Goal: Task Accomplishment & Management: Manage account settings

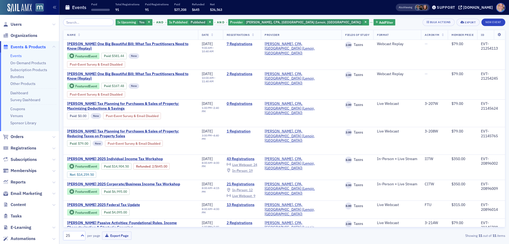
scroll to position [53, 0]
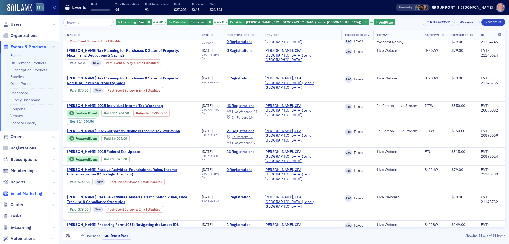
click at [27, 192] on span "Email Marketing" at bounding box center [27, 193] width 32 height 6
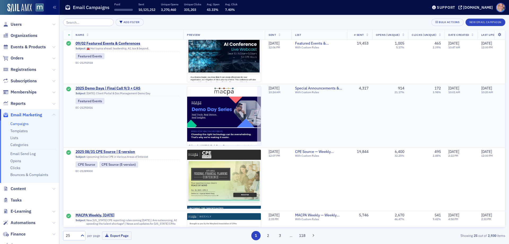
scroll to position [212, 0]
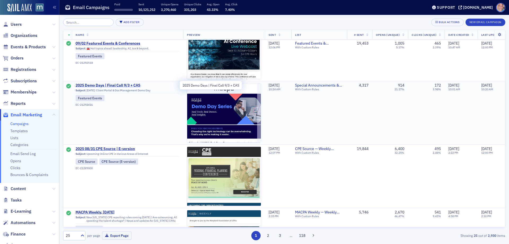
click at [96, 84] on span "2025 Demo Days | Final Call 9/3 + CAS" at bounding box center [128, 85] width 104 height 5
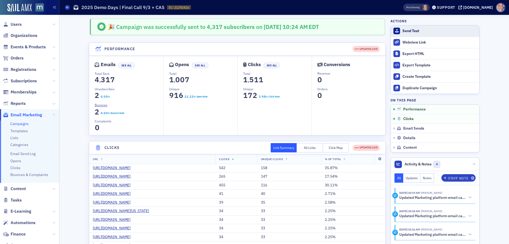
click at [400, 31] on button "Send Test" at bounding box center [435, 30] width 89 height 11
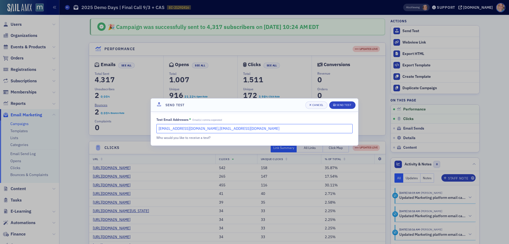
drag, startPoint x: 244, startPoint y: 129, endPoint x: 202, endPoint y: 128, distance: 42.2
click at [202, 128] on input "dee@macpa.org,lauren@blueoceanideas.com" at bounding box center [254, 128] width 196 height 9
type input "dee@macpa.org"
click at [337, 104] on div "Send Test" at bounding box center [343, 104] width 15 height 3
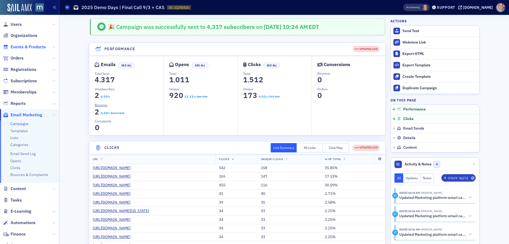
click at [19, 46] on span "Events & Products" at bounding box center [28, 47] width 35 height 6
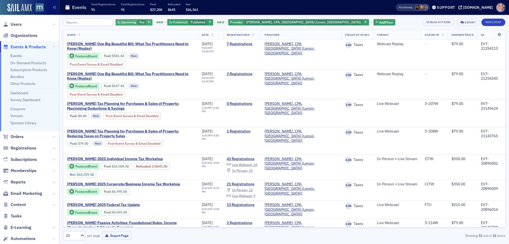
click at [139, 20] on span "Yes" at bounding box center [141, 22] width 5 height 4
click at [168, 21] on input "No" at bounding box center [167, 22] width 5 height 5
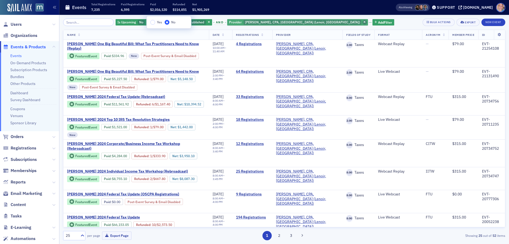
click at [363, 23] on icon "button" at bounding box center [364, 22] width 2 height 3
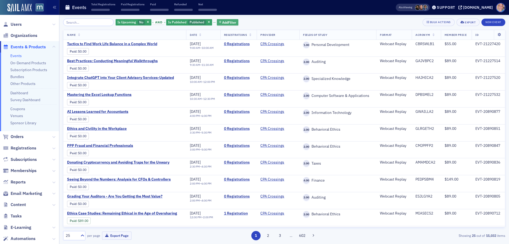
click at [228, 22] on span "Add Filter" at bounding box center [229, 22] width 14 height 5
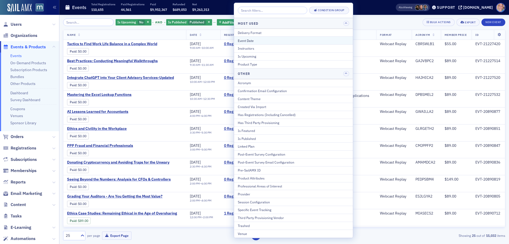
click at [262, 41] on div "Event Date" at bounding box center [293, 40] width 111 height 5
select select "8"
select select "2025"
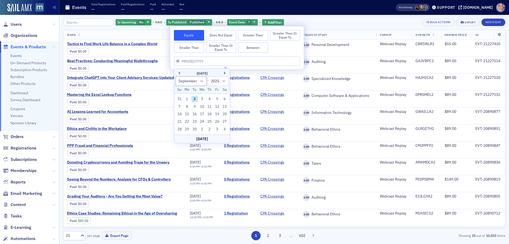
click at [255, 45] on button "Between" at bounding box center [253, 47] width 30 height 11
select select "8"
select select "2025"
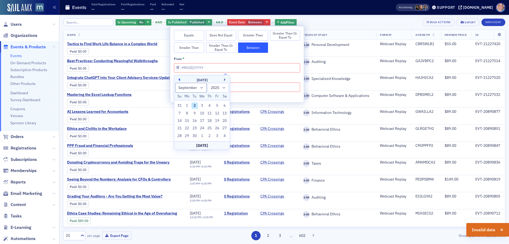
click at [178, 79] on button "Previous Month" at bounding box center [178, 79] width 3 height 3
select select "7"
click at [216, 106] on div "1" at bounding box center [217, 105] width 6 height 6
type input "08/01/2025"
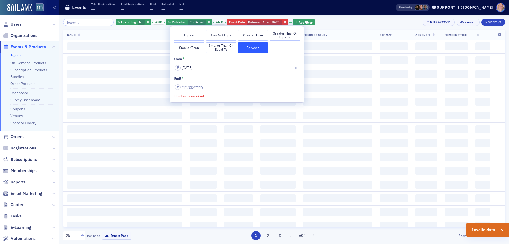
click at [241, 87] on input "This field is required." at bounding box center [237, 86] width 126 height 9
select select "8"
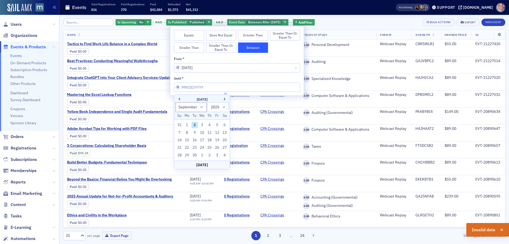
drag, startPoint x: 178, startPoint y: 124, endPoint x: 392, endPoint y: 26, distance: 235.1
click at [178, 123] on div "31" at bounding box center [179, 125] width 6 height 6
type input "08/31/2025"
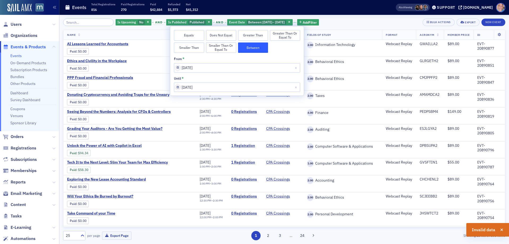
click at [356, 24] on div "Is Upcoming No and Is Published Published and Event Date Between : 8/1/2025 – 8…" at bounding box center [284, 22] width 442 height 7
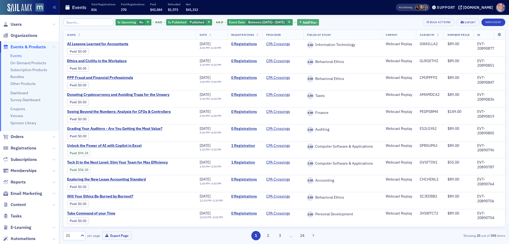
click at [317, 22] on span "Add Filter" at bounding box center [310, 22] width 14 height 5
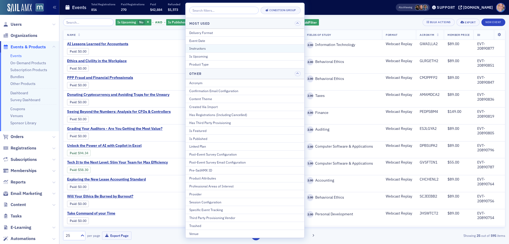
click at [220, 46] on div "Instructors" at bounding box center [244, 48] width 111 height 5
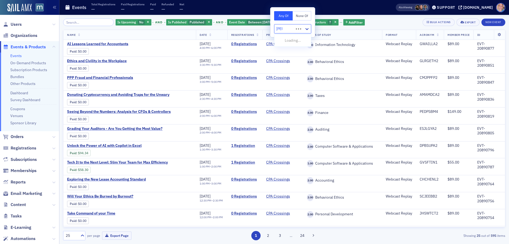
type input "byron"
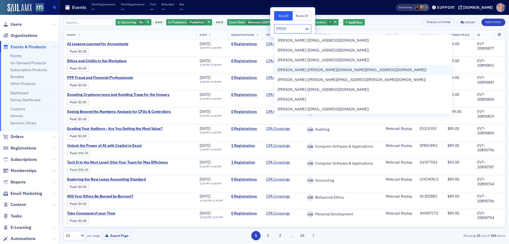
click at [336, 69] on span "Byron Patrick (byron.cpa@gmail.com)" at bounding box center [352, 70] width 149 height 6
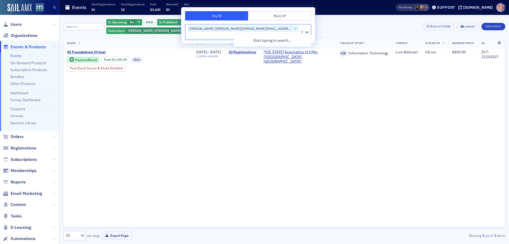
click at [405, 30] on div "Is Upcoming No and Is Published Published and Event Date Between : 8/1/2025 – 8…" at bounding box center [262, 27] width 313 height 16
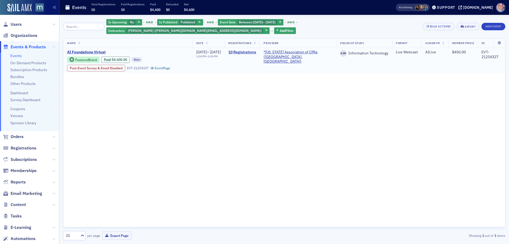
click at [482, 55] on div "EVT-21254327" at bounding box center [491, 54] width 20 height 9
copy div "21254327"
click at [252, 52] on link "10 Registrations" at bounding box center [242, 52] width 28 height 5
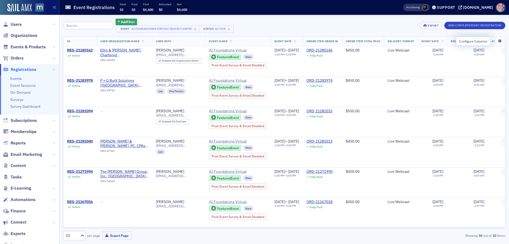
click at [494, 42] on icon at bounding box center [499, 41] width 11 height 3
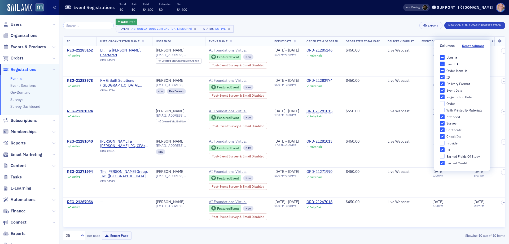
click at [455, 57] on icon at bounding box center [456, 57] width 2 height 5
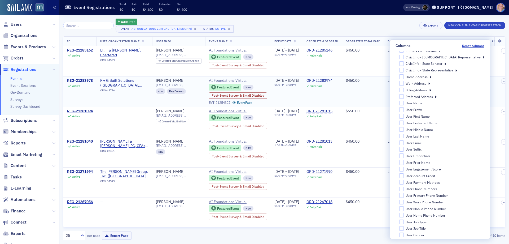
scroll to position [5, 0]
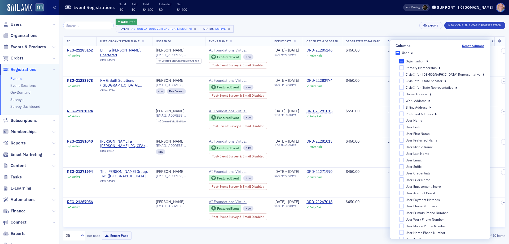
click at [349, 21] on div "Add Filter Event AI Foundations Virtual [8/26/2025 1:00pm] × Status Active × Ex…" at bounding box center [284, 26] width 442 height 14
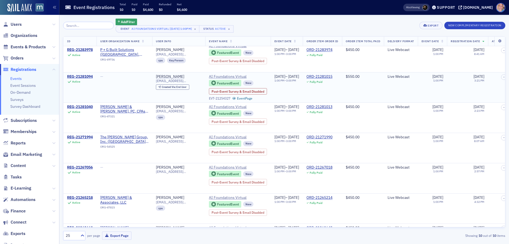
scroll to position [0, 0]
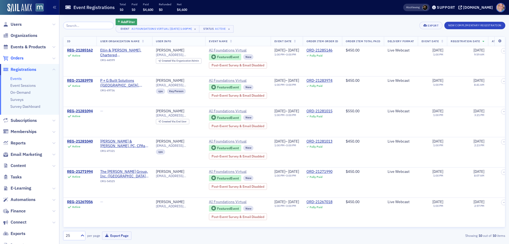
click at [14, 58] on span "Orders" at bounding box center [17, 58] width 13 height 6
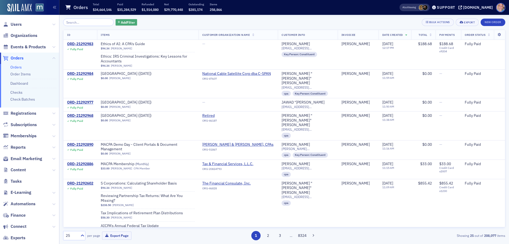
click at [121, 23] on span "Add Filter" at bounding box center [128, 22] width 14 height 5
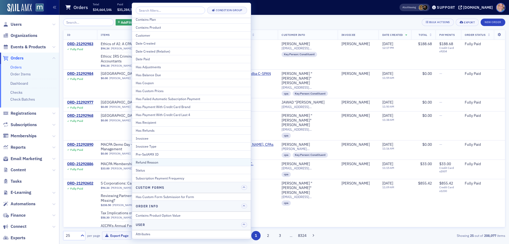
scroll to position [33, 0]
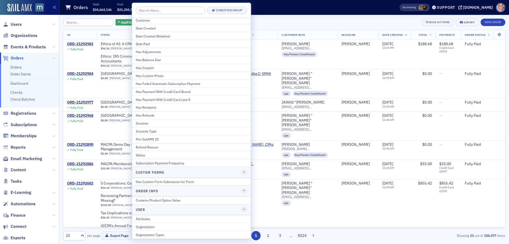
click at [18, 72] on link "Order Items" at bounding box center [20, 74] width 20 height 5
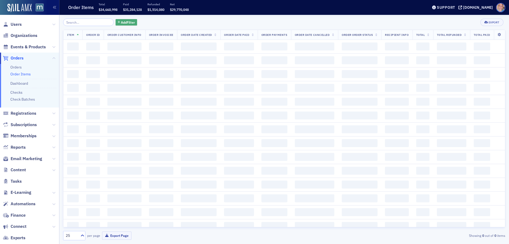
click at [124, 24] on span "Add Filter" at bounding box center [128, 22] width 14 height 5
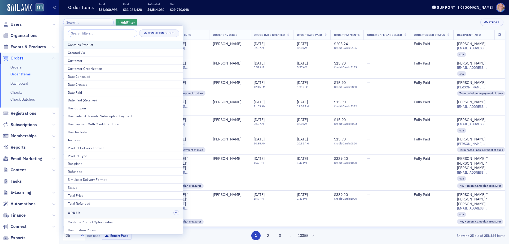
click at [91, 43] on div "Contains Product" at bounding box center [123, 44] width 111 height 5
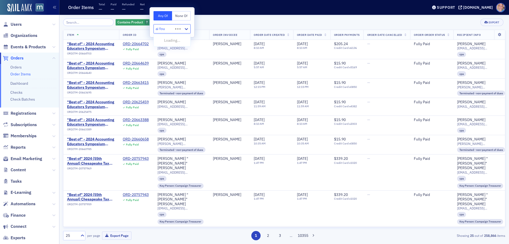
type input "ai foun"
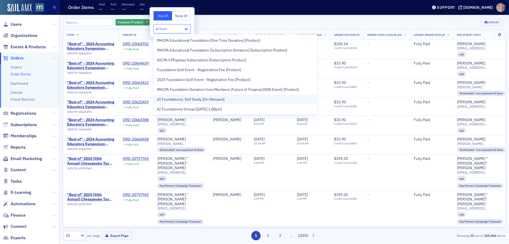
click at [217, 97] on span "AI Foundations: Self Study [On-Demand]" at bounding box center [191, 100] width 68 height 6
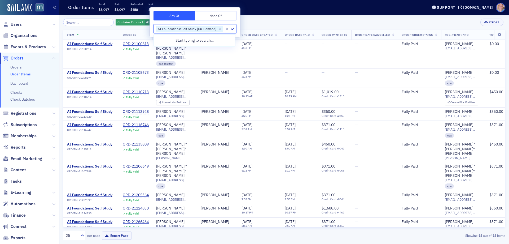
click at [265, 19] on div "Contains Product AI Foundations: Self Study [On-Demand] Add Filter Export" at bounding box center [284, 22] width 442 height 7
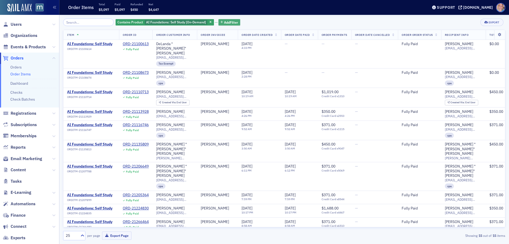
click at [231, 21] on span "Add Filter" at bounding box center [231, 22] width 14 height 5
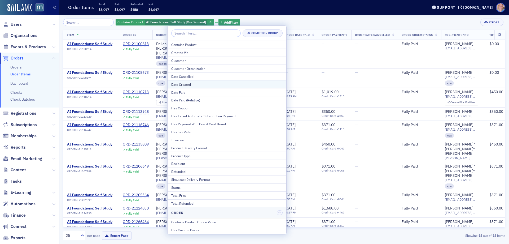
click at [186, 85] on div "Date Created" at bounding box center [226, 84] width 111 height 5
select select "8"
select select "2025"
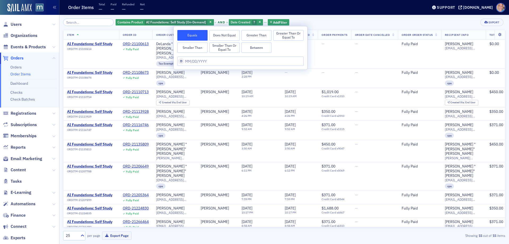
click at [261, 49] on button "Between" at bounding box center [257, 47] width 30 height 11
select select "8"
select select "2025"
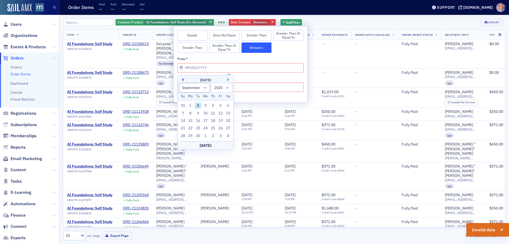
click at [183, 80] on button "Previous Month" at bounding box center [181, 79] width 3 height 3
select select "7"
click at [219, 106] on div "1" at bounding box center [220, 105] width 6 height 6
type input "08/01/2025"
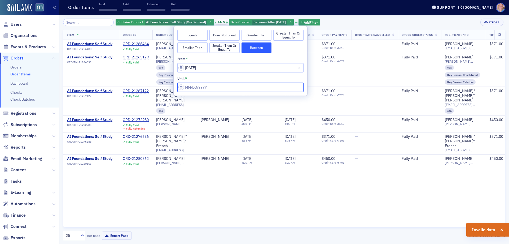
click at [224, 88] on input "from *" at bounding box center [240, 86] width 126 height 9
select select "8"
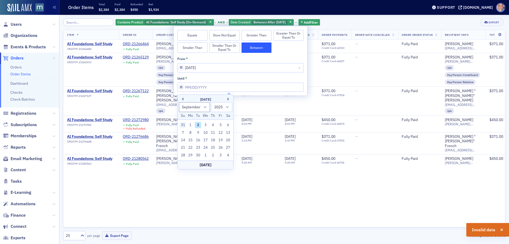
click at [183, 123] on div "31" at bounding box center [183, 125] width 6 height 6
type input "08/31/2025"
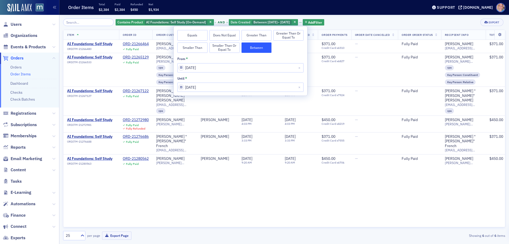
click at [356, 20] on div "Contains Product AI Foundations: Self Study [On-Demand] and Date Created Betwee…" at bounding box center [284, 22] width 442 height 7
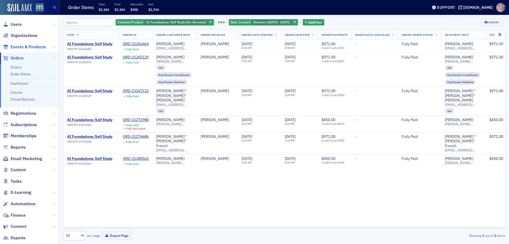
click at [19, 49] on span "Events & Products" at bounding box center [28, 47] width 35 height 6
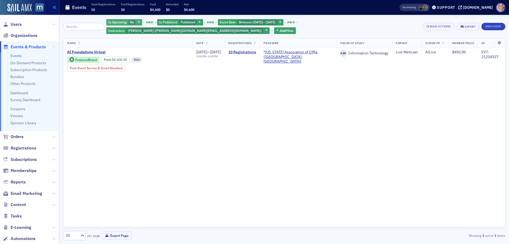
click at [127, 23] on span "Is Upcoming" at bounding box center [117, 22] width 19 height 4
click at [150, 22] on input "Yes" at bounding box center [150, 22] width 5 height 5
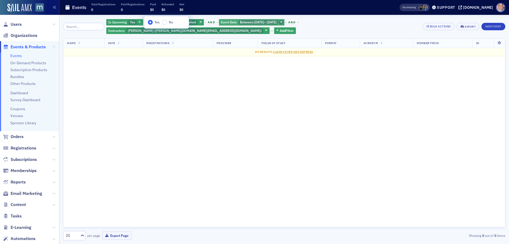
click at [282, 22] on icon "button" at bounding box center [281, 22] width 2 height 3
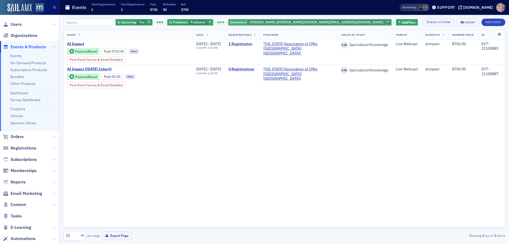
click at [387, 22] on icon "button" at bounding box center [388, 22] width 2 height 3
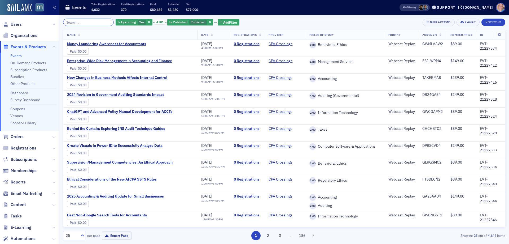
click at [80, 21] on input "search" at bounding box center [88, 22] width 51 height 7
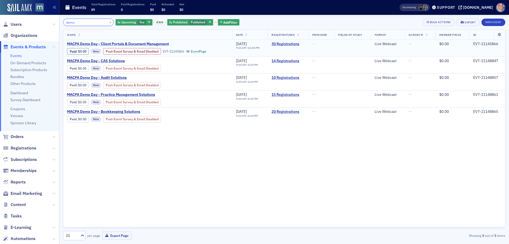
type input "demo"
click at [154, 43] on span "MACPA Demo Day - Client Portals & Document Management" at bounding box center [118, 44] width 102 height 5
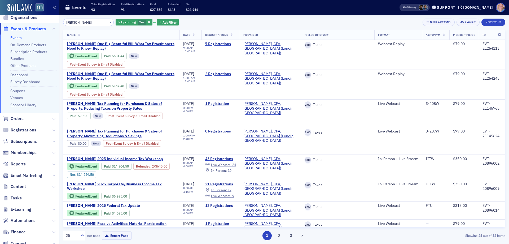
scroll to position [27, 0]
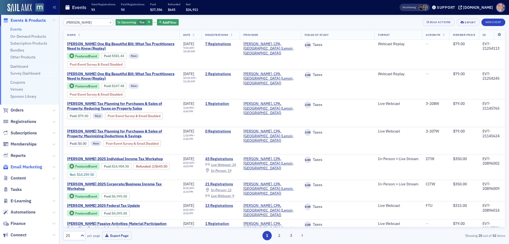
click at [32, 168] on span "Email Marketing" at bounding box center [27, 167] width 32 height 6
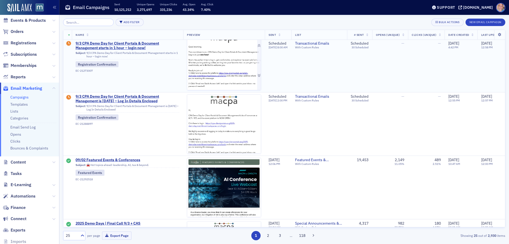
scroll to position [80, 0]
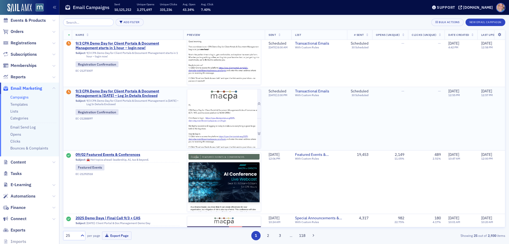
click at [204, 130] on img at bounding box center [224, 179] width 74 height 180
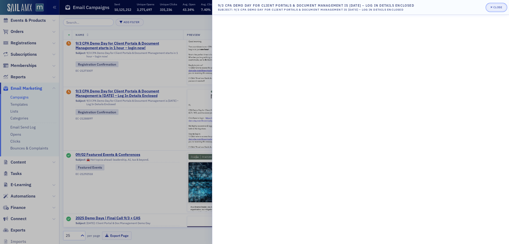
click at [491, 8] on icon "button" at bounding box center [491, 7] width 2 height 3
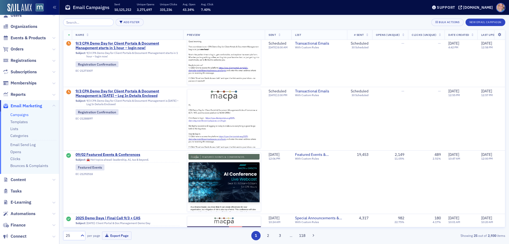
scroll to position [0, 0]
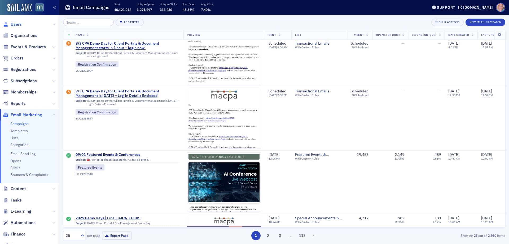
click at [19, 25] on span "Users" at bounding box center [16, 24] width 11 height 6
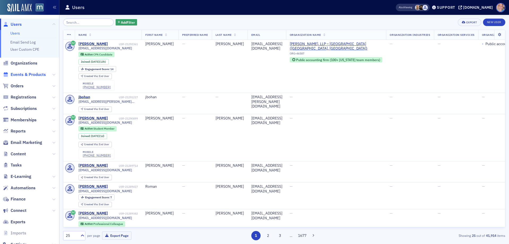
click at [31, 74] on span "Events & Products" at bounding box center [28, 75] width 35 height 6
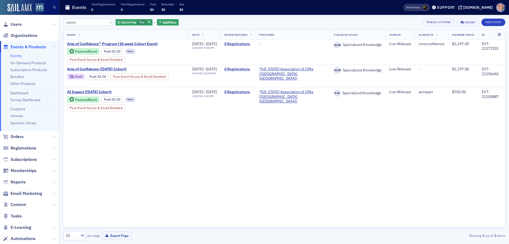
type input "cohort"
drag, startPoint x: 17, startPoint y: 25, endPoint x: 0, endPoint y: 33, distance: 19.3
click at [17, 25] on span "Users" at bounding box center [16, 24] width 11 height 6
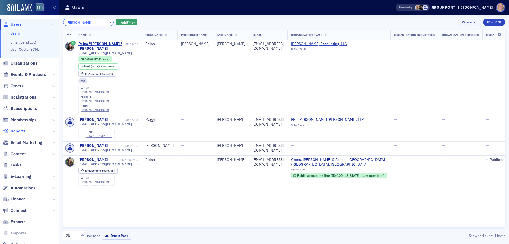
type input "reina penrod"
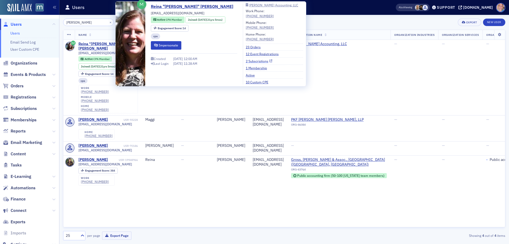
click at [247, 62] on link "2 Subscriptions" at bounding box center [259, 61] width 27 height 5
click at [248, 47] on link "23 Orders" at bounding box center [255, 47] width 19 height 5
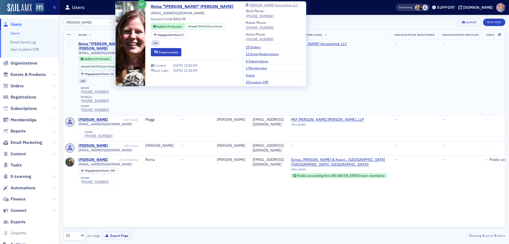
click at [97, 44] on div "Reina "Dawn" Penrod" at bounding box center [100, 46] width 44 height 9
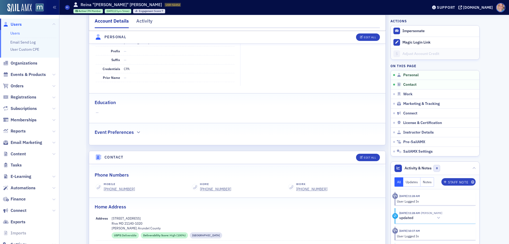
scroll to position [106, 0]
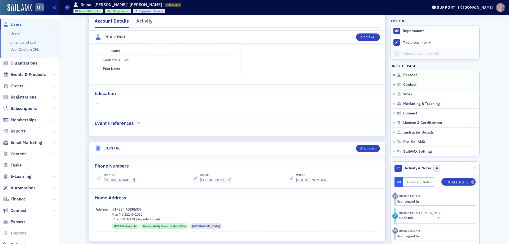
click at [126, 215] on p "Riva MD 21140-1020" at bounding box center [246, 214] width 268 height 5
copy p "21140"
click at [17, 85] on span "Orders" at bounding box center [17, 86] width 13 height 6
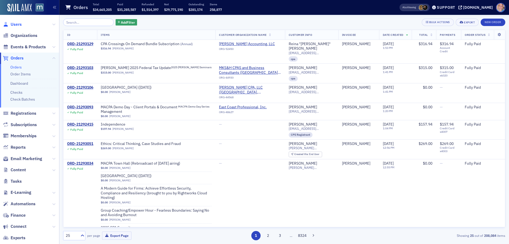
click at [17, 23] on span "Users" at bounding box center [16, 24] width 11 height 6
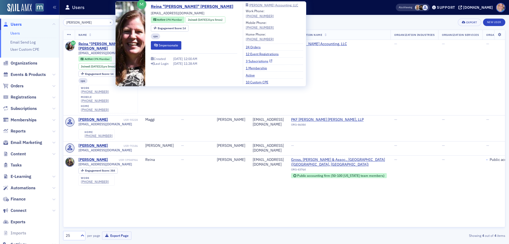
click at [253, 62] on link "3 Subscriptions" at bounding box center [259, 61] width 27 height 5
click at [252, 61] on link "3 Subscriptions" at bounding box center [259, 61] width 27 height 5
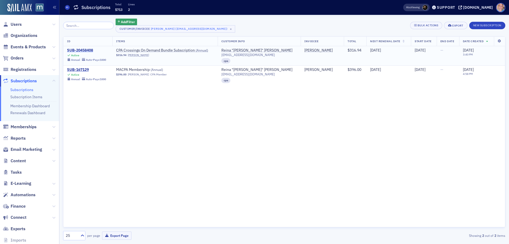
click at [81, 49] on div "SUB-20458408" at bounding box center [86, 50] width 39 height 5
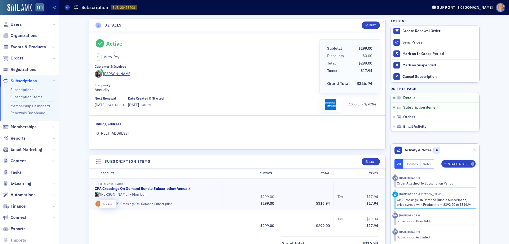
click at [96, 203] on icon at bounding box center [98, 204] width 7 height 6
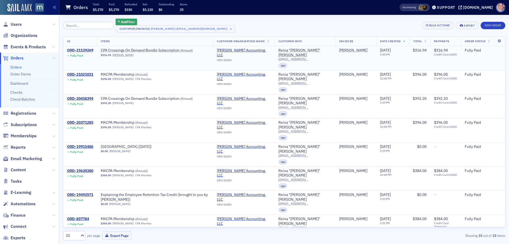
click at [84, 50] on div "ORD-21139269" at bounding box center [80, 50] width 26 height 5
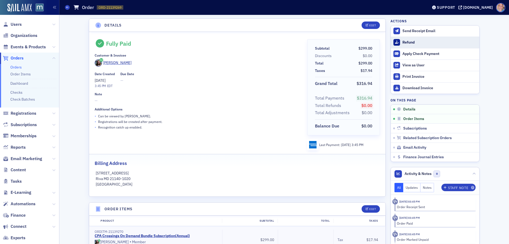
click at [400, 45] on button "Refund" at bounding box center [435, 42] width 89 height 11
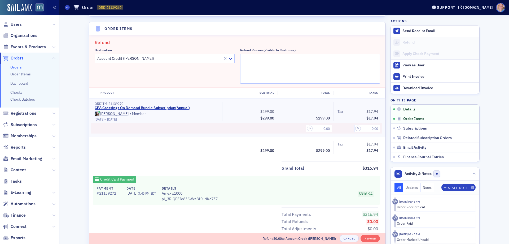
scroll to position [185, 0]
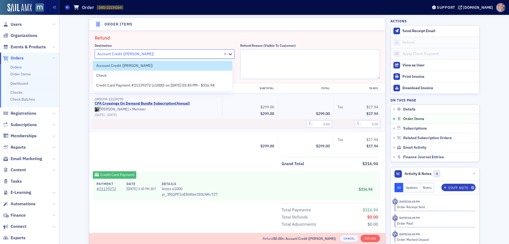
click at [162, 56] on div at bounding box center [160, 54] width 126 height 7
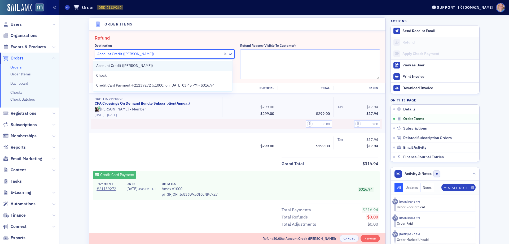
click at [160, 65] on div "Account Credit (Dawn Penrod)" at bounding box center [162, 66] width 133 height 6
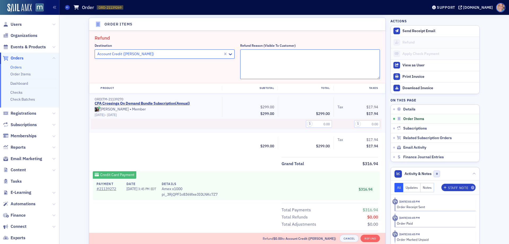
click at [273, 55] on textarea "Refund Reason (Visible to Customer)" at bounding box center [310, 64] width 140 height 30
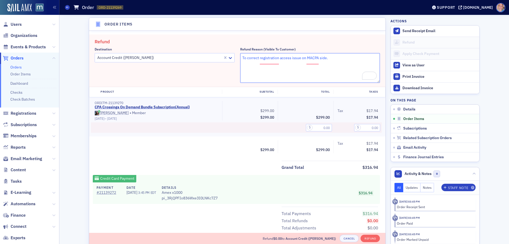
type textarea "To correct registration access issue on MACPA side."
click at [310, 130] on input "text" at bounding box center [319, 127] width 26 height 7
type input "299.00"
click at [367, 127] on input "text" at bounding box center [367, 127] width 26 height 7
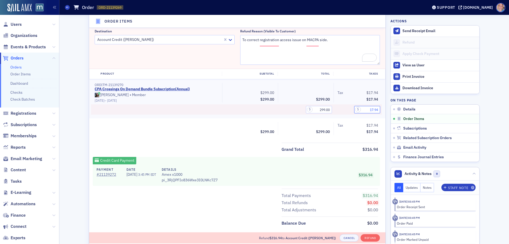
scroll to position [211, 0]
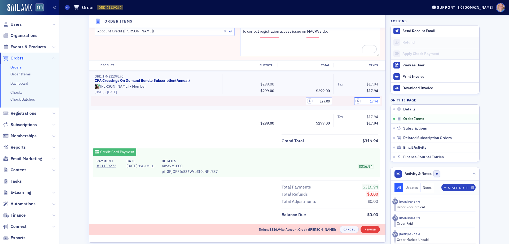
type input "17.94"
click at [370, 228] on button "Refund" at bounding box center [370, 228] width 19 height 7
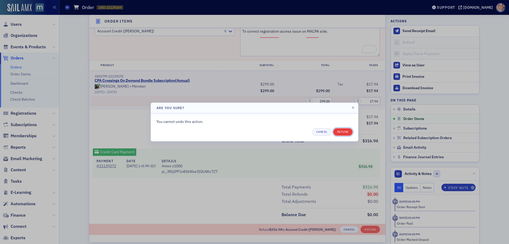
click at [342, 130] on button "Refund" at bounding box center [342, 131] width 19 height 7
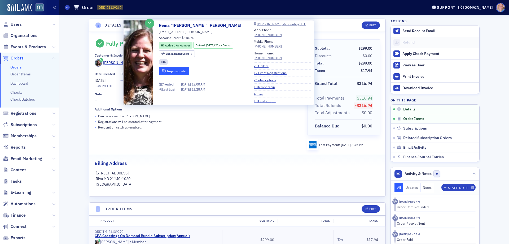
click at [184, 71] on button "Impersonate" at bounding box center [174, 71] width 30 height 8
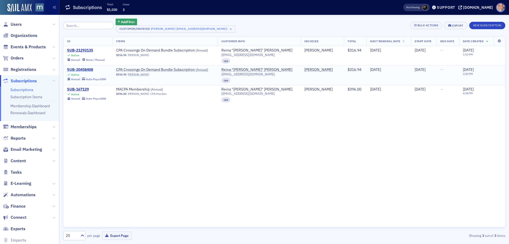
click at [91, 69] on div "SUB-20458408" at bounding box center [86, 69] width 39 height 5
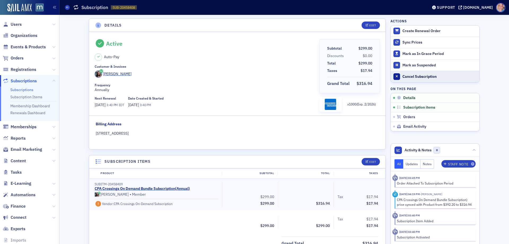
click at [421, 78] on div "Cancel Subscription" at bounding box center [439, 76] width 74 height 5
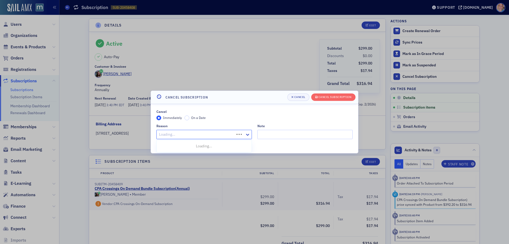
click at [205, 135] on div at bounding box center [196, 134] width 75 height 7
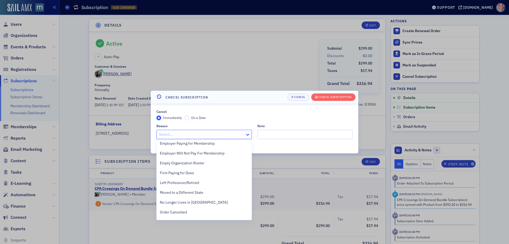
scroll to position [80, 0]
click at [182, 203] on div "Other" at bounding box center [204, 204] width 89 height 6
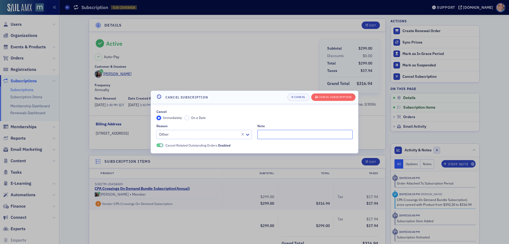
click at [274, 131] on input "Note" at bounding box center [304, 134] width 95 height 9
type input "Corrective action (access issue)"
click at [329, 96] on div "Cancel Subscription" at bounding box center [334, 96] width 33 height 3
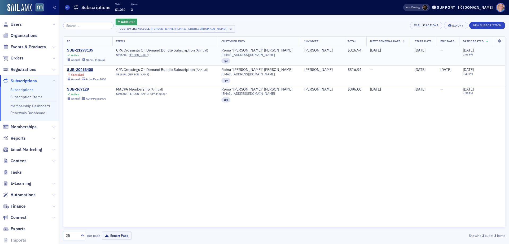
click at [83, 50] on div "SUB-21293135" at bounding box center [86, 50] width 38 height 5
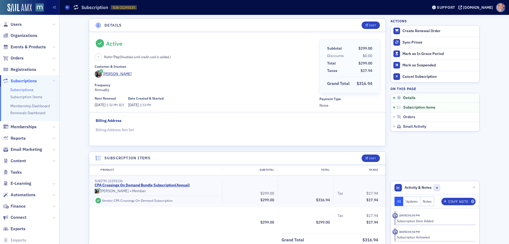
click at [21, 88] on link "Subscriptions" at bounding box center [21, 89] width 23 height 5
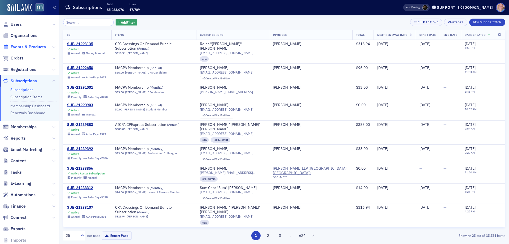
click at [24, 48] on span "Events & Products" at bounding box center [28, 47] width 35 height 6
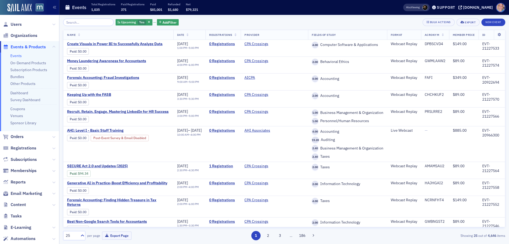
drag, startPoint x: 18, startPoint y: 56, endPoint x: 24, endPoint y: 53, distance: 7.0
click at [18, 56] on link "Events" at bounding box center [15, 55] width 11 height 5
click at [139, 20] on span "Yes" at bounding box center [141, 22] width 5 height 4
click at [168, 23] on input "No" at bounding box center [167, 22] width 5 height 5
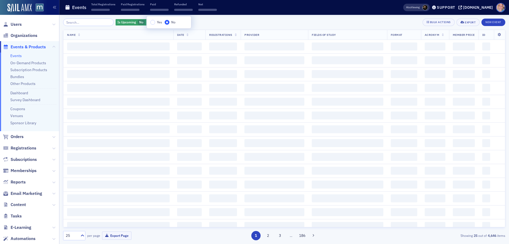
drag, startPoint x: 230, startPoint y: 23, endPoint x: 68, endPoint y: 2, distance: 163.7
click at [230, 23] on div "Is Upcoming No Add Filter Bulk Actions Export New Event" at bounding box center [284, 22] width 442 height 7
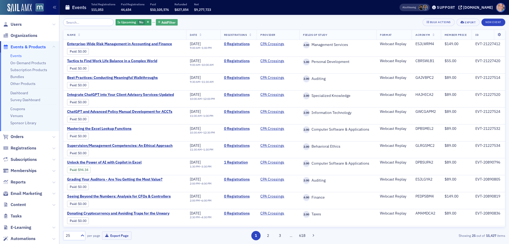
click at [162, 21] on span "Add Filter" at bounding box center [168, 22] width 14 height 5
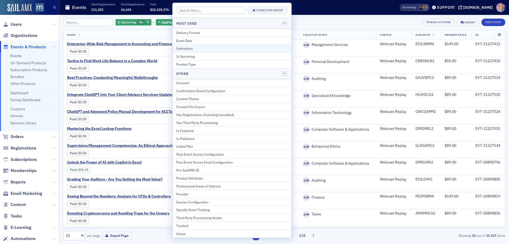
click at [191, 48] on div "Instructors" at bounding box center [231, 48] width 111 height 5
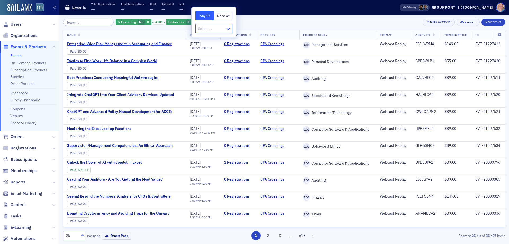
type input "i"
type input "manspe"
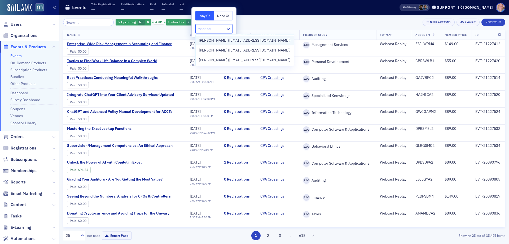
click at [225, 41] on span "[PERSON_NAME] ([EMAIL_ADDRESS][DOMAIN_NAME])" at bounding box center [245, 41] width 92 height 6
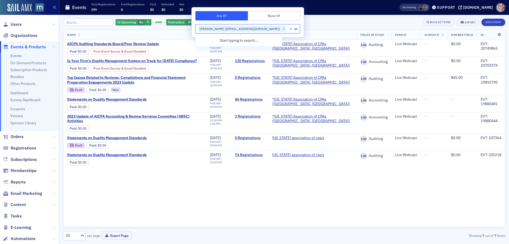
click at [315, 25] on div "Is Upcoming No and Instructors Mike Manspeaker (mmanspeaker@sek.com) Add Filter…" at bounding box center [284, 22] width 442 height 7
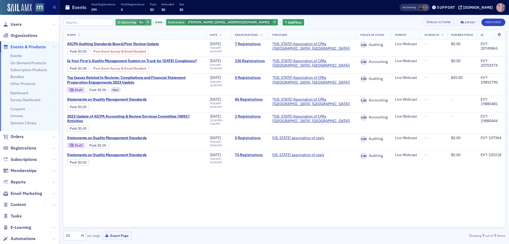
click at [131, 22] on span "Is Upcoming" at bounding box center [126, 22] width 20 height 5
click at [149, 23] on input "Yes" at bounding box center [151, 22] width 5 height 5
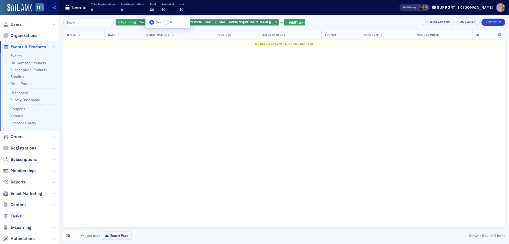
click at [273, 21] on span "button" at bounding box center [275, 22] width 5 height 5
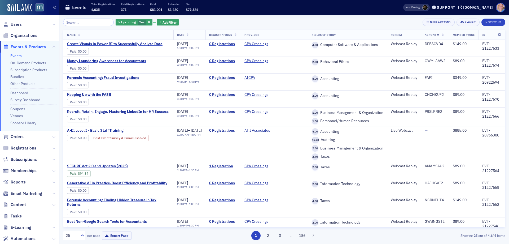
click at [13, 56] on link "Events" at bounding box center [15, 55] width 11 height 5
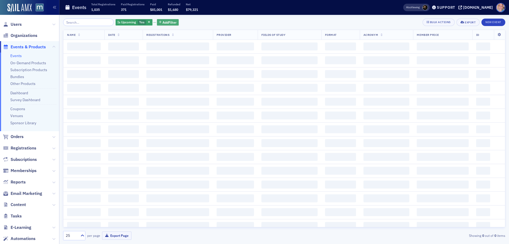
click at [163, 24] on span "Add Filter" at bounding box center [170, 22] width 14 height 5
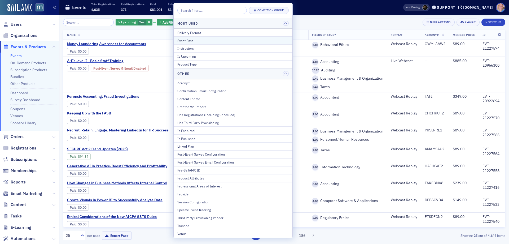
click at [197, 40] on div "Event Date" at bounding box center [232, 40] width 111 height 5
select select "8"
select select "2025"
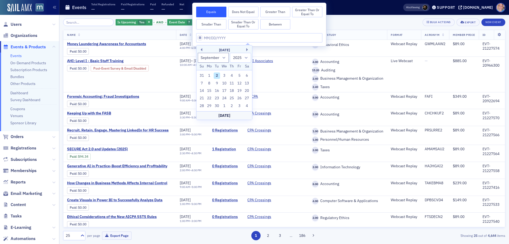
click at [280, 23] on button "Between" at bounding box center [275, 24] width 30 height 11
select select "8"
select select "2025"
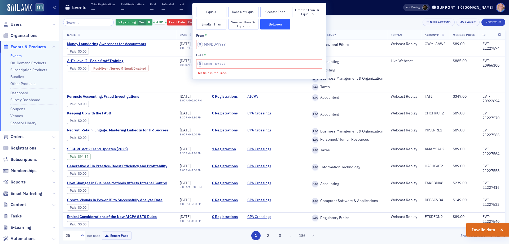
click at [203, 12] on button "Equals" at bounding box center [211, 12] width 30 height 11
select select "8"
select select "2025"
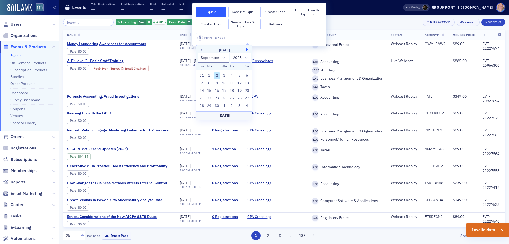
click at [247, 50] on button "Next Month" at bounding box center [247, 49] width 3 height 3
select select "9"
drag, startPoint x: 225, startPoint y: 97, endPoint x: 349, endPoint y: 28, distance: 140.9
click at [225, 97] on div "22" at bounding box center [224, 98] width 6 height 6
type input "[DATE]"
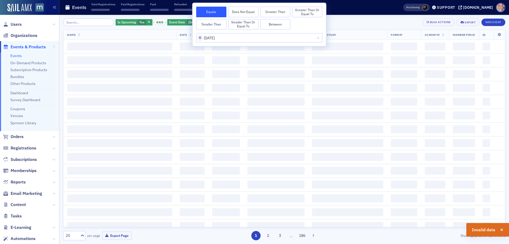
click at [359, 24] on div "Is Upcoming Yes and Event Date 10/22/2025 Add Filter Bulk Actions Export New Ev…" at bounding box center [284, 22] width 442 height 7
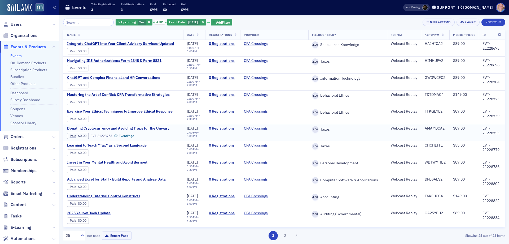
scroll to position [245, 0]
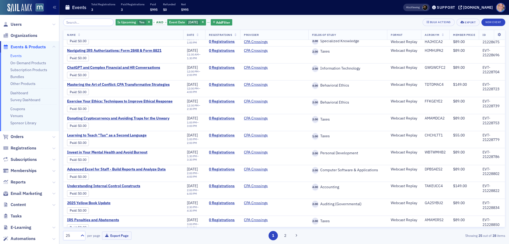
click at [285, 236] on button "2" at bounding box center [284, 235] width 9 height 9
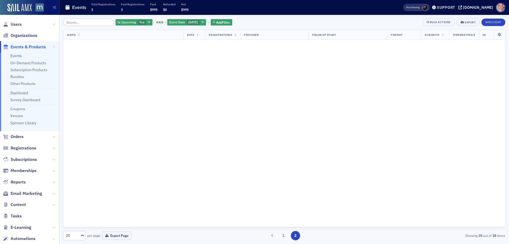
scroll to position [0, 0]
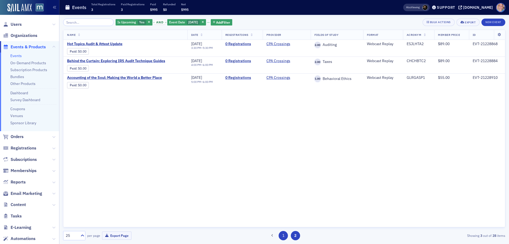
click at [283, 235] on button "1" at bounding box center [283, 235] width 9 height 9
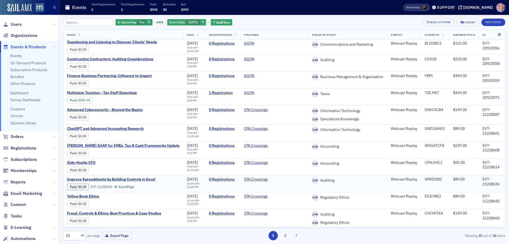
scroll to position [133, 0]
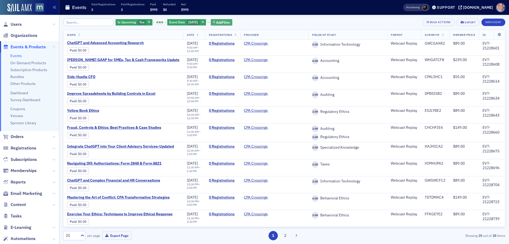
drag, startPoint x: 204, startPoint y: 22, endPoint x: 172, endPoint y: 21, distance: 32.6
click at [204, 22] on icon "button" at bounding box center [203, 22] width 2 height 3
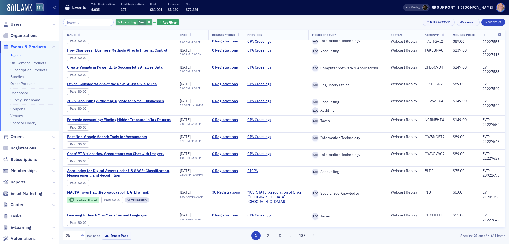
click at [139, 20] on span "Yes" at bounding box center [141, 22] width 5 height 4
click at [169, 22] on input "No" at bounding box center [167, 22] width 5 height 5
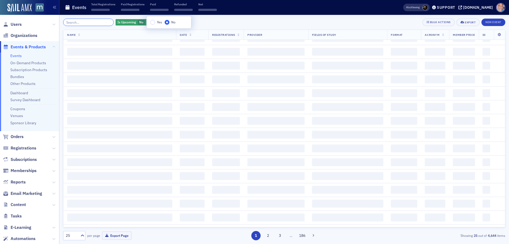
click at [69, 22] on input "search" at bounding box center [88, 22] width 51 height 7
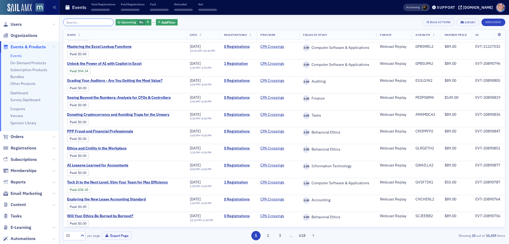
paste input "Statements on Quality Management Standards"
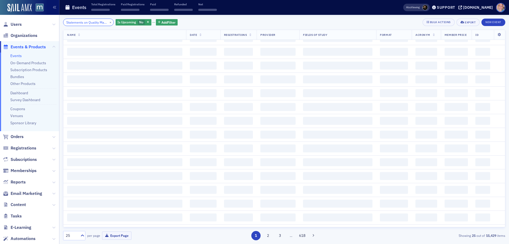
scroll to position [0, 32]
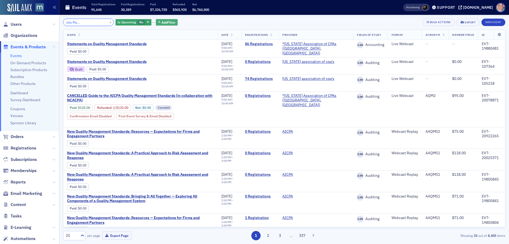
type input "Statements on Quality Management Standards"
click at [167, 20] on span "Add Filter" at bounding box center [168, 22] width 14 height 5
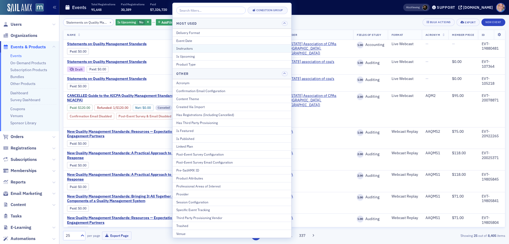
click at [194, 51] on div "Instructors" at bounding box center [231, 48] width 111 height 5
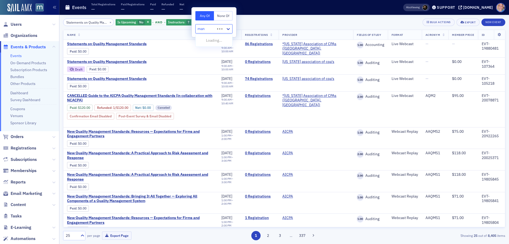
type input "mans"
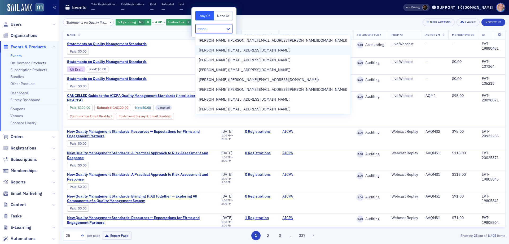
click at [245, 50] on span "[PERSON_NAME] ([EMAIL_ADDRESS][DOMAIN_NAME])" at bounding box center [245, 50] width 92 height 6
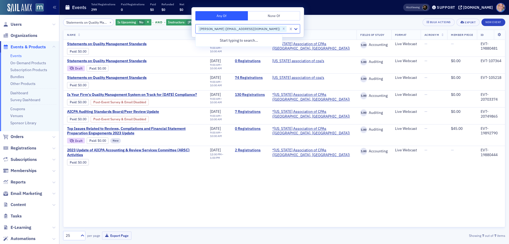
click at [320, 22] on div "Statements on Quality Management Standards × Is Upcoming No and Instructors Mik…" at bounding box center [284, 22] width 442 height 7
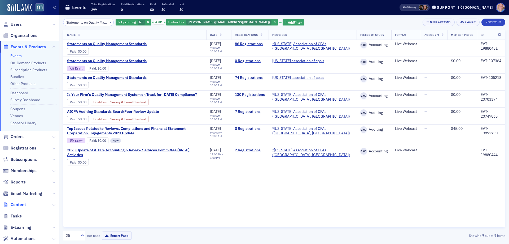
click at [21, 204] on span "Content" at bounding box center [18, 204] width 15 height 6
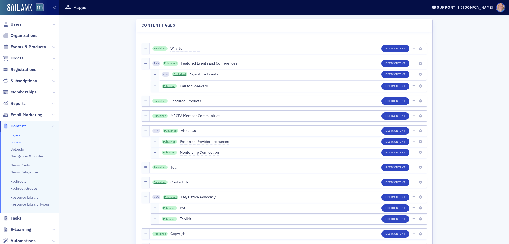
click at [17, 142] on link "Forms" at bounding box center [15, 141] width 11 height 5
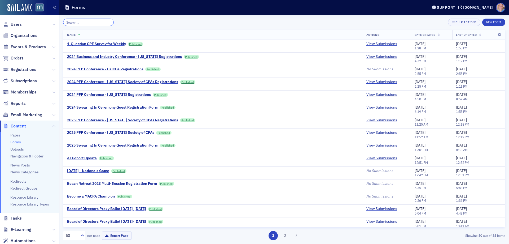
click at [82, 24] on input "search" at bounding box center [88, 22] width 51 height 7
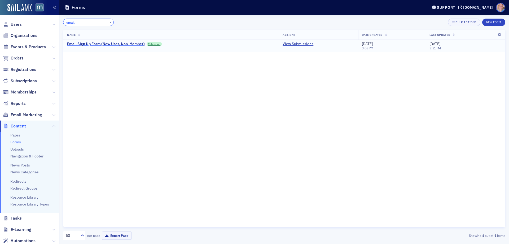
type input "email"
click at [100, 44] on div "Email Sign Up Form (New User, Non-Member)" at bounding box center [106, 44] width 78 height 5
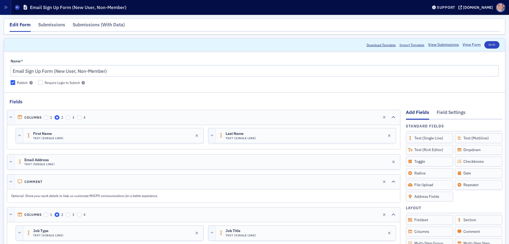
click at [470, 44] on link "View Form" at bounding box center [472, 45] width 18 height 6
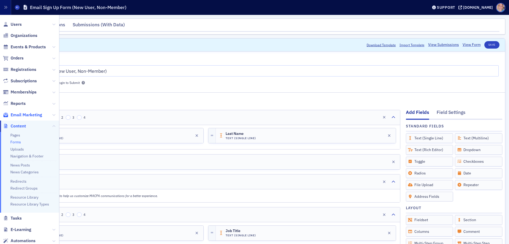
click at [30, 116] on span "Email Marketing" at bounding box center [27, 115] width 32 height 6
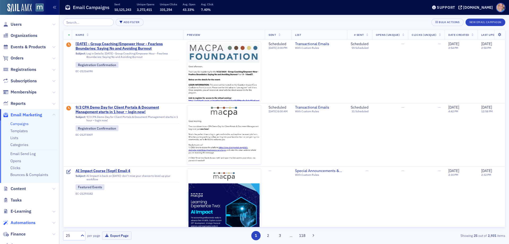
click at [24, 224] on span "Automations" at bounding box center [23, 223] width 25 height 6
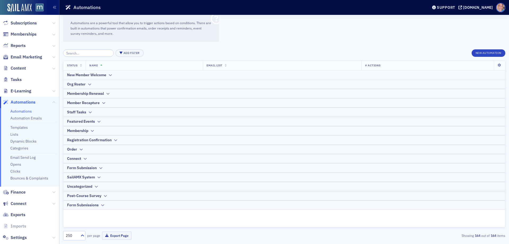
scroll to position [68, 0]
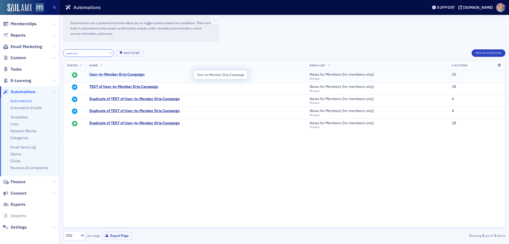
type input "user-to"
click at [103, 75] on span "User-to-Member Drip Campaign" at bounding box center [141, 74] width 104 height 5
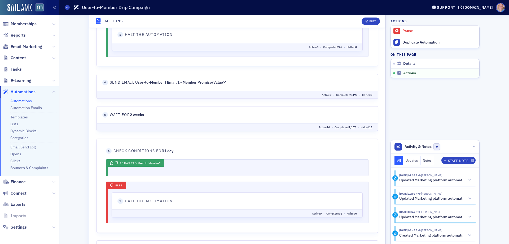
scroll to position [360, 0]
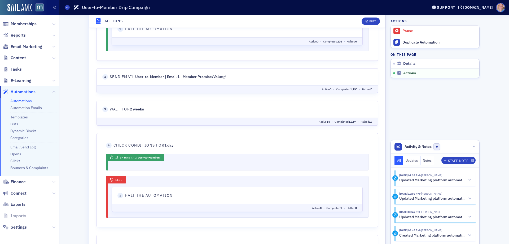
click at [226, 78] on icon at bounding box center [224, 77] width 3 height 4
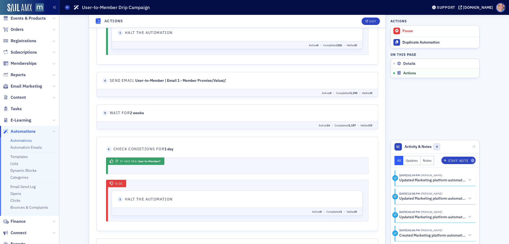
scroll to position [0, 0]
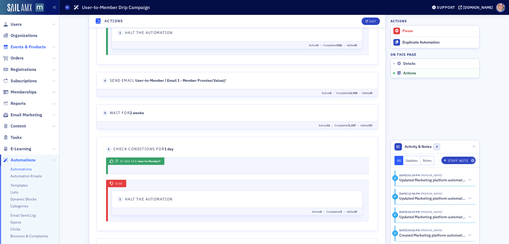
click at [19, 46] on span "Events & Products" at bounding box center [28, 47] width 35 height 6
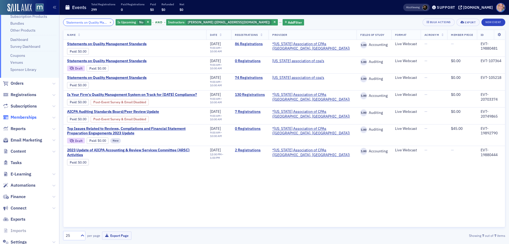
scroll to position [68, 0]
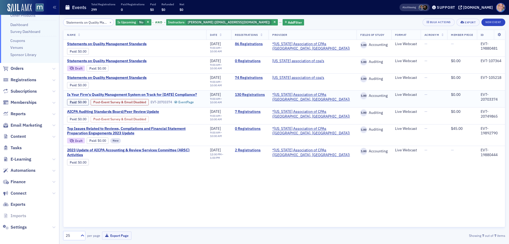
click at [174, 96] on span "Is Your Firm's Quality Management System on Track for December 2025 Compliance?" at bounding box center [132, 94] width 130 height 5
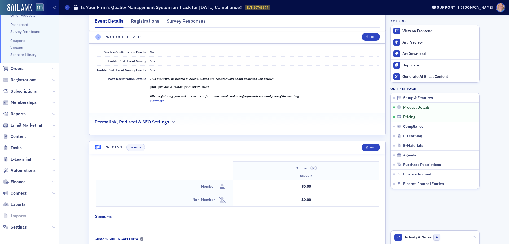
scroll to position [398, 0]
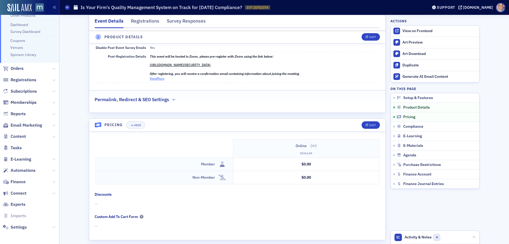
click at [153, 80] on button "View More" at bounding box center [157, 78] width 15 height 5
click at [161, 78] on button "View Less" at bounding box center [157, 78] width 14 height 5
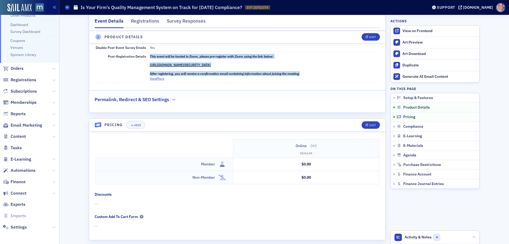
drag, startPoint x: 312, startPoint y: 73, endPoint x: 145, endPoint y: 57, distance: 167.6
click at [145, 57] on div "Post-Registration Details This event will be hosted in Zoom, please pre-registe…" at bounding box center [237, 67] width 283 height 31
copy div "This event will be hosted in Zoom, please pre-register with Zoom using the link…"
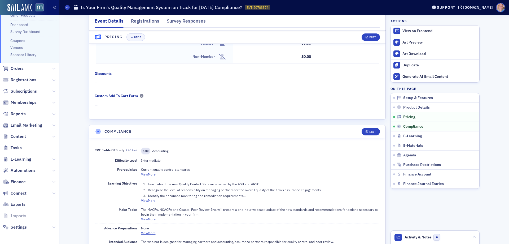
scroll to position [557, 0]
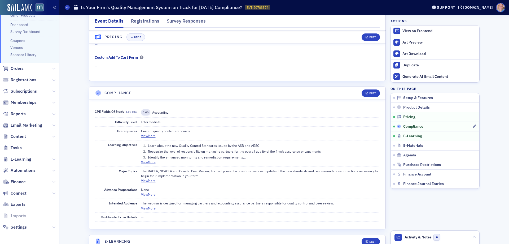
click at [440, 127] on div "Compliance" at bounding box center [435, 126] width 76 height 5
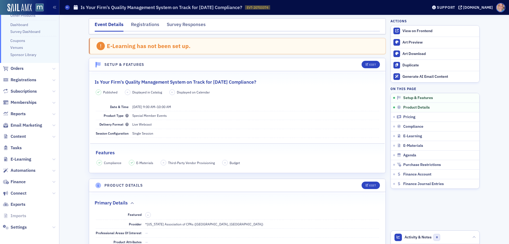
scroll to position [0, 0]
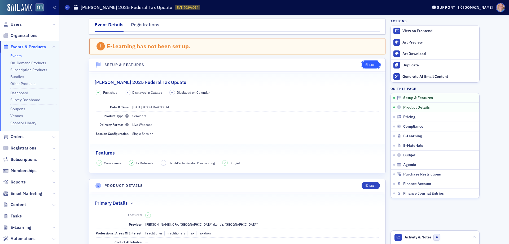
click at [370, 63] on button "Edit" at bounding box center [371, 64] width 18 height 7
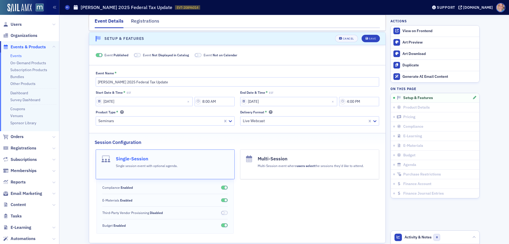
scroll to position [27, 0]
click at [138, 53] on span at bounding box center [137, 54] width 7 height 4
click at [189, 54] on span at bounding box center [190, 53] width 3 height 3
click at [370, 36] on div "Save" at bounding box center [372, 37] width 7 height 3
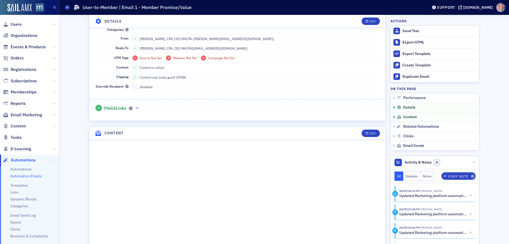
scroll to position [239, 0]
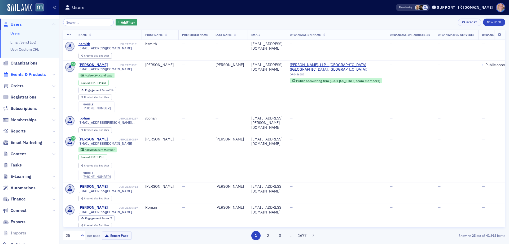
click at [28, 74] on span "Events & Products" at bounding box center [28, 75] width 35 height 6
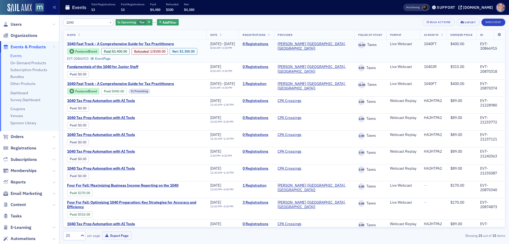
type input "1040"
click at [122, 45] on span "1040 Fast Track - A Comprehensive Guide for Tax Practitioners" at bounding box center [120, 44] width 107 height 5
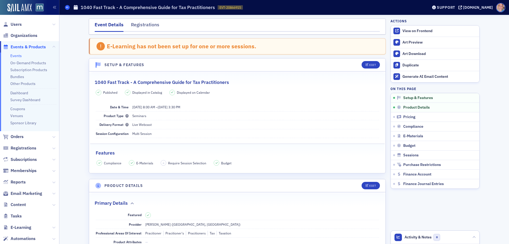
click at [67, 8] on icon at bounding box center [67, 7] width 2 height 2
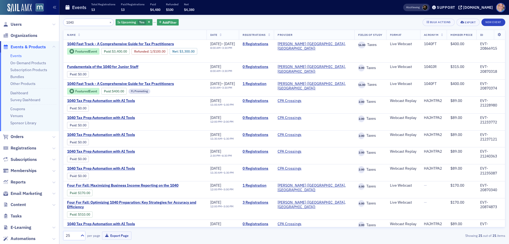
drag, startPoint x: 75, startPoint y: 24, endPoint x: 35, endPoint y: 28, distance: 40.7
click at [35, 27] on div "Users Organizations Events & Products Events On-Demand Products Subscription Pr…" at bounding box center [254, 122] width 509 height 244
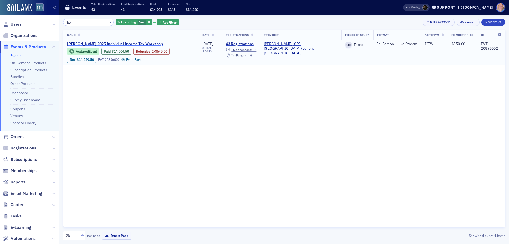
type input "iitw"
click at [95, 44] on span "Don Farmer’s 2025 Individual Income Tax Workshop" at bounding box center [115, 44] width 96 height 5
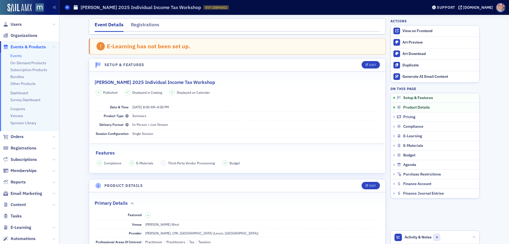
click at [66, 7] on span at bounding box center [67, 7] width 5 height 5
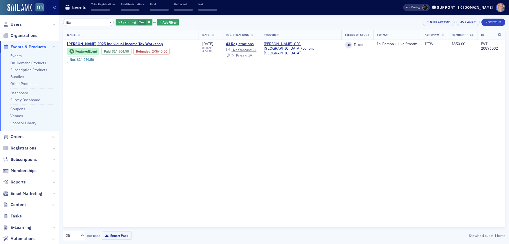
drag, startPoint x: 85, startPoint y: 22, endPoint x: -21, endPoint y: 20, distance: 105.8
click at [0, 20] on html "Users Organizations Events & Products Events On-Demand Products Subscription Pr…" at bounding box center [254, 122] width 509 height 244
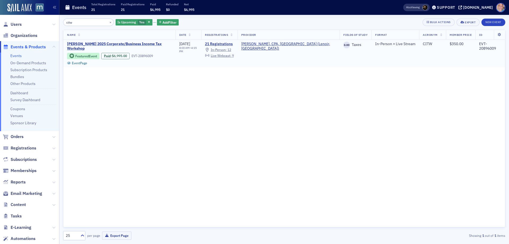
type input "citw"
click at [113, 44] on span "Don Farmer’s 2025 Corporate/Business Income Tax Workshop" at bounding box center [119, 46] width 105 height 9
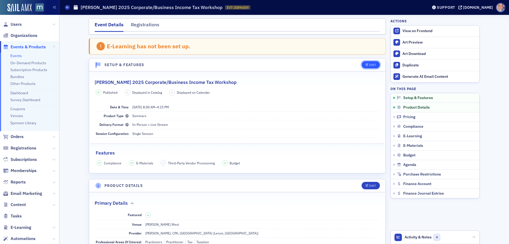
click at [366, 65] on icon "button" at bounding box center [367, 64] width 3 height 3
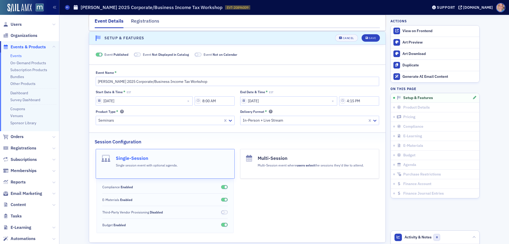
scroll to position [27, 0]
click at [138, 54] on span at bounding box center [137, 54] width 7 height 4
click at [192, 54] on span at bounding box center [191, 54] width 7 height 4
click at [365, 39] on button "Save" at bounding box center [371, 37] width 18 height 7
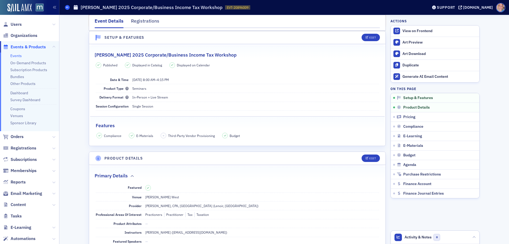
click at [67, 7] on icon at bounding box center [67, 7] width 2 height 2
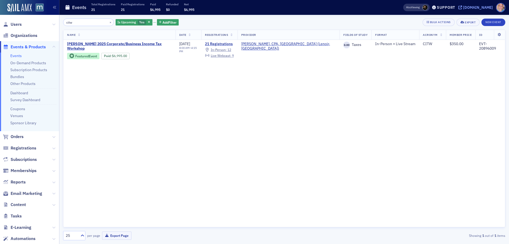
click at [480, 7] on div "[DOMAIN_NAME]" at bounding box center [478, 7] width 30 height 5
drag, startPoint x: 95, startPoint y: 19, endPoint x: -9, endPoint y: 36, distance: 105.8
click at [0, 36] on html "Users Organizations Events & Products Events On-Demand Products Subscription Pr…" at bounding box center [254, 122] width 509 height 244
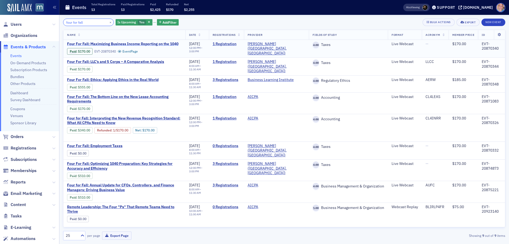
type input "four for fall"
click at [125, 44] on span "Four For Fall: Maximizing Business Income Reporting on the 1040" at bounding box center [122, 44] width 111 height 5
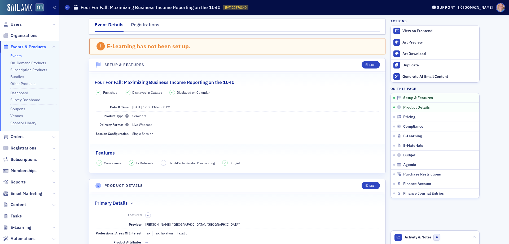
click at [15, 55] on link "Events" at bounding box center [15, 55] width 11 height 5
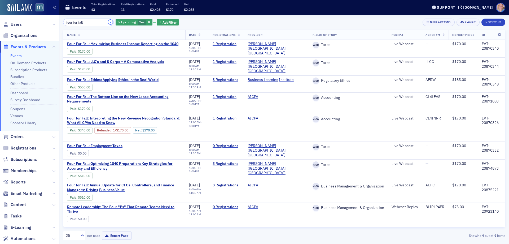
click at [108, 23] on button "×" at bounding box center [110, 22] width 5 height 5
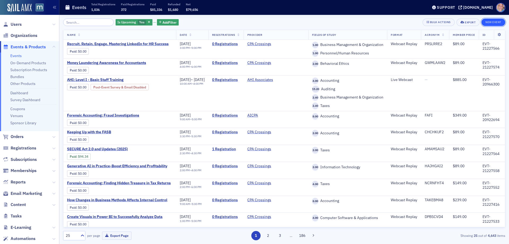
click at [487, 20] on button "New Event" at bounding box center [493, 22] width 24 height 7
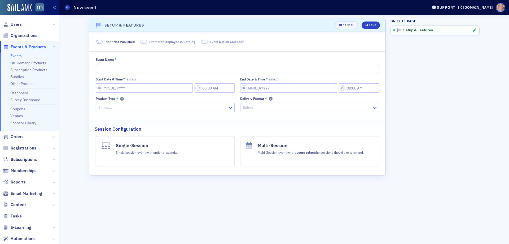
click at [101, 69] on input "Event Name *" at bounding box center [237, 68] width 283 height 9
paste input "Got Questions? Get Answers: A Practical Q&A on Quality Management Standards"
type input "Got Questions? Get Answers: A Practical Q&A on Quality Management Standards"
click at [144, 89] on input "Start Date & Time * EST/EDT" at bounding box center [144, 87] width 97 height 9
select select "8"
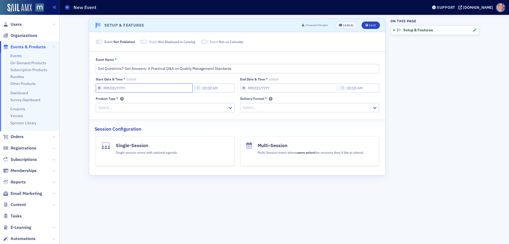
select select "2025"
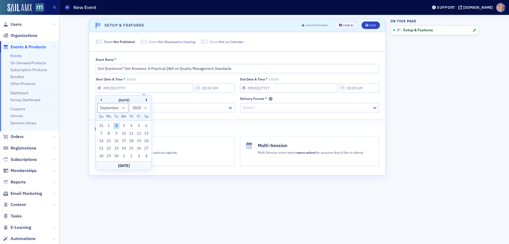
click at [148, 99] on button "Next Month" at bounding box center [147, 99] width 3 height 3
select select "9"
click at [124, 146] on div "22" at bounding box center [124, 148] width 6 height 6
type input "[DATE]"
type input "3:00 PM"
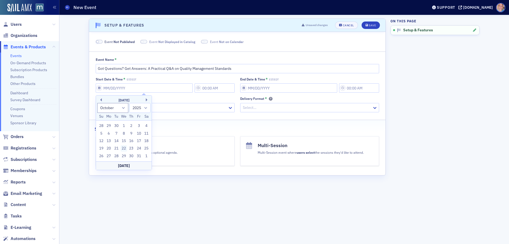
type input "[DATE]"
type input "4:00 PM"
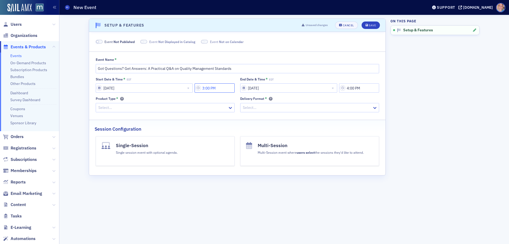
click at [218, 90] on input "3:00 PM" at bounding box center [215, 87] width 40 height 9
click at [250, 87] on icon at bounding box center [251, 87] width 5 height 5
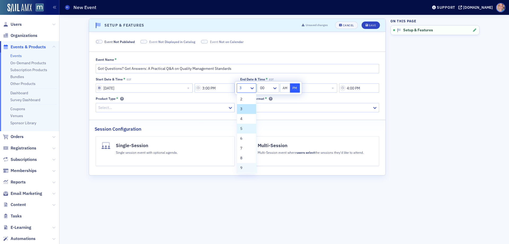
scroll to position [27, 0]
drag, startPoint x: 243, startPoint y: 150, endPoint x: 253, endPoint y: 131, distance: 21.9
click at [243, 150] on div "9" at bounding box center [246, 152] width 13 height 6
click at [286, 89] on button "AM" at bounding box center [285, 87] width 10 height 9
type input "9:00 AM"
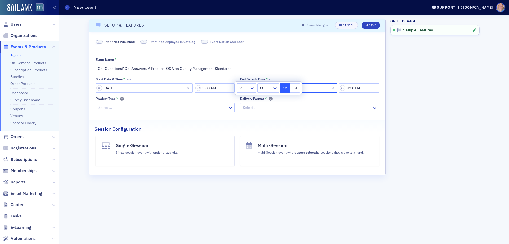
click at [315, 90] on input "[DATE]" at bounding box center [288, 87] width 97 height 9
select select "9"
select select "2025"
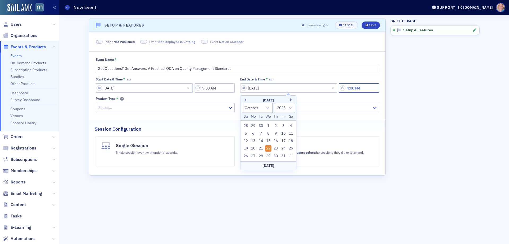
click at [354, 90] on input "4:00 PM" at bounding box center [359, 87] width 40 height 9
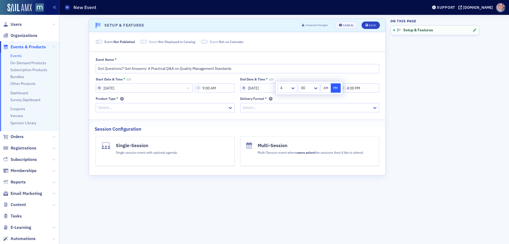
click at [292, 90] on div at bounding box center [293, 88] width 7 height 9
drag, startPoint x: 287, startPoint y: 147, endPoint x: 314, endPoint y: 91, distance: 62.1
click at [287, 147] on div "10" at bounding box center [287, 148] width 13 height 6
click at [314, 88] on icon at bounding box center [315, 87] width 5 height 5
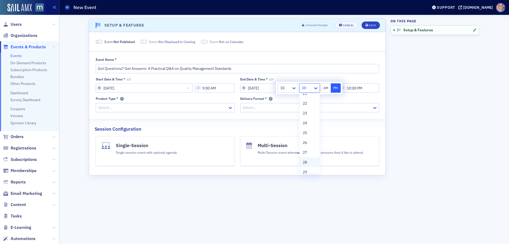
scroll to position [239, 0]
drag, startPoint x: 307, startPoint y: 154, endPoint x: 309, endPoint y: 138, distance: 15.5
click at [307, 153] on div "30" at bounding box center [310, 155] width 14 height 6
click at [326, 87] on button "AM" at bounding box center [326, 87] width 10 height 9
type input "10:30 AM"
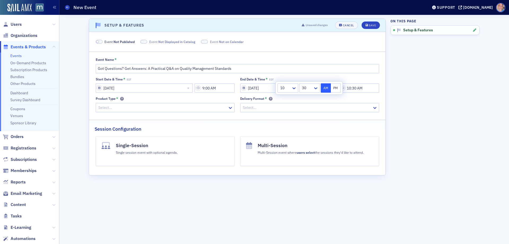
click at [162, 108] on div at bounding box center [162, 107] width 129 height 7
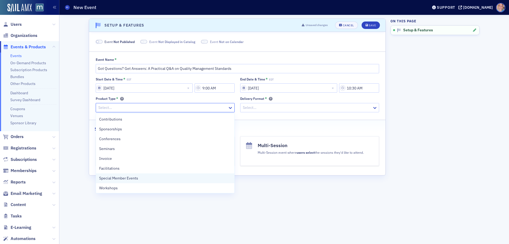
click at [118, 179] on span "Special Member Events" at bounding box center [118, 178] width 39 height 6
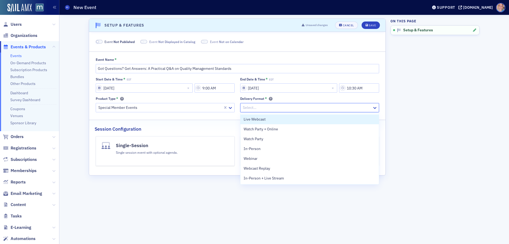
click at [280, 104] on div at bounding box center [306, 107] width 129 height 7
click at [261, 120] on span "Live Webcast" at bounding box center [255, 119] width 22 height 6
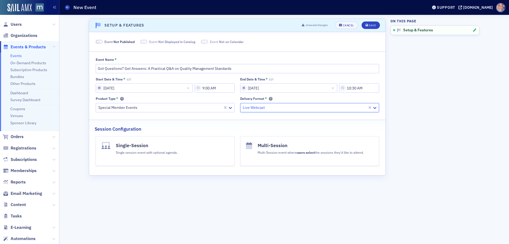
click at [100, 41] on span at bounding box center [99, 42] width 7 height 4
drag, startPoint x: 135, startPoint y: 42, endPoint x: 145, endPoint y: 43, distance: 10.1
click at [135, 42] on span at bounding box center [137, 42] width 7 height 4
click at [198, 41] on span at bounding box center [199, 41] width 3 height 3
click at [370, 24] on div "Save" at bounding box center [372, 25] width 7 height 3
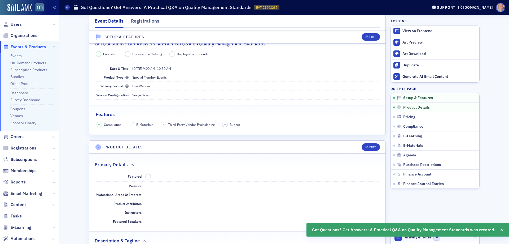
scroll to position [81, 0]
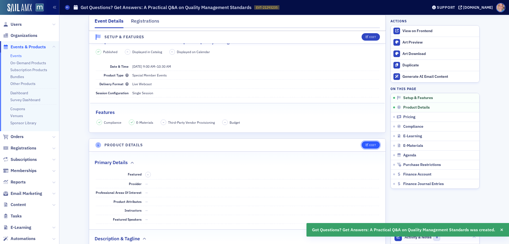
click at [369, 145] on div "Edit" at bounding box center [372, 144] width 7 height 3
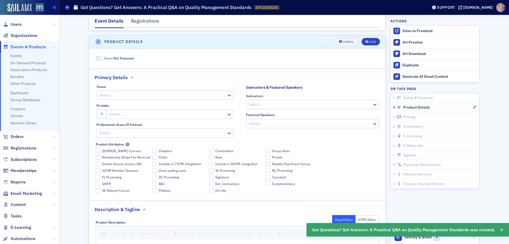
scroll to position [188, 0]
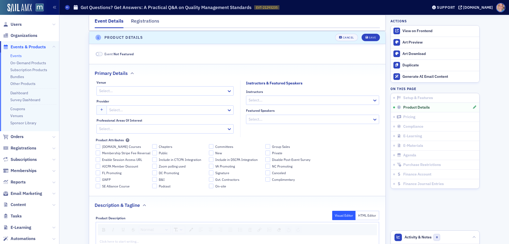
click at [119, 110] on div at bounding box center [167, 110] width 117 height 7
type input "*M"
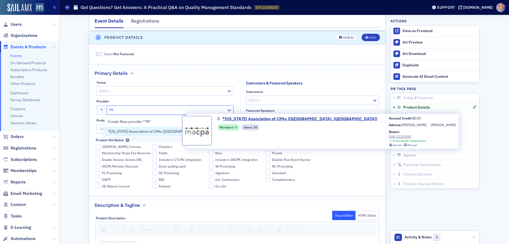
drag, startPoint x: 121, startPoint y: 131, endPoint x: 134, endPoint y: 126, distance: 13.4
click at [121, 131] on span "*[US_STATE] Association of CPAs ([GEOGRAPHIC_DATA], [GEOGRAPHIC_DATA])" at bounding box center [174, 132] width 133 height 6
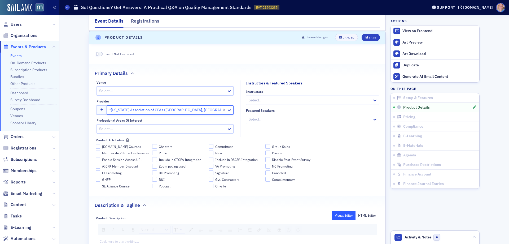
click at [280, 99] on div at bounding box center [310, 100] width 124 height 7
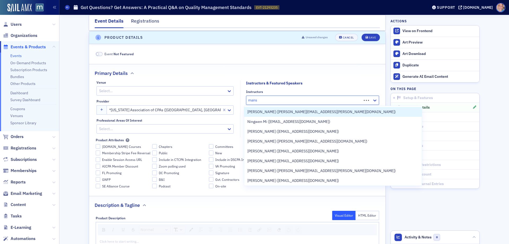
type input "mansp"
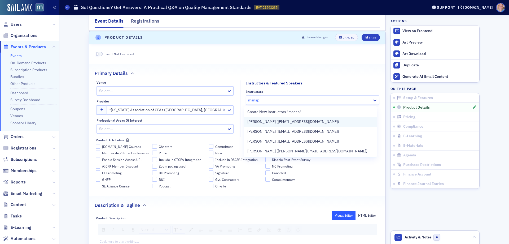
click at [279, 120] on span "[PERSON_NAME] ([EMAIL_ADDRESS][DOMAIN_NAME])" at bounding box center [293, 122] width 92 height 6
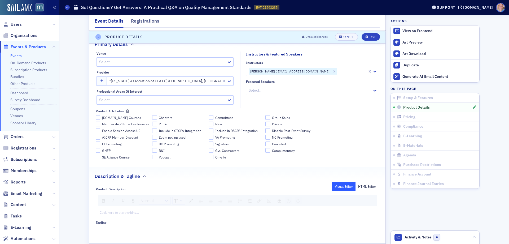
scroll to position [268, 0]
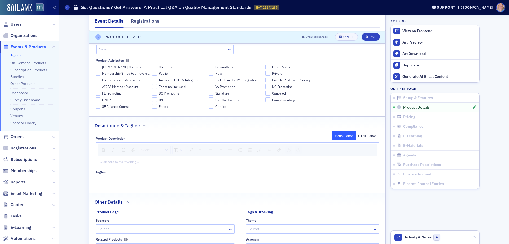
click at [101, 161] on div "rdw-editor" at bounding box center [237, 161] width 275 height 5
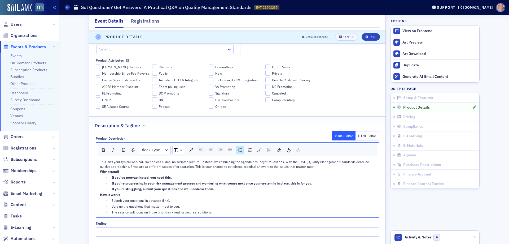
click at [333, 167] on div "This isn’t your typical webinar. No endless slides, no scripted lecture. Instea…" at bounding box center [237, 164] width 275 height 10
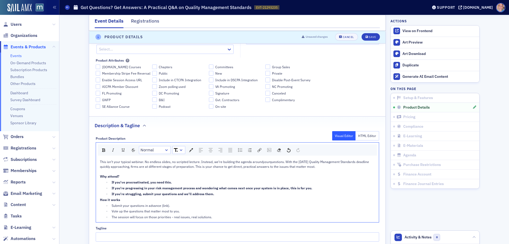
click at [224, 194] on div "If you’re struggling, submit your questions and we’ll address them." at bounding box center [243, 193] width 263 height 5
click at [162, 205] on span "Submit your questions in advance (link)." at bounding box center [141, 205] width 58 height 4
click at [258, 149] on img "rdw-link-control" at bounding box center [259, 150] width 4 height 4
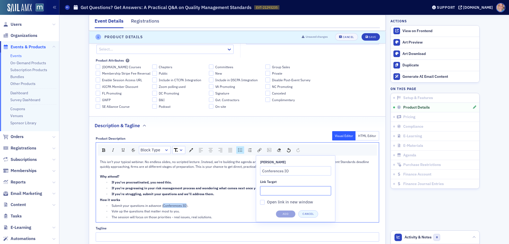
click at [274, 191] on input "Link Target" at bounding box center [295, 190] width 71 height 9
paste input "https://macpa.cnf.io/sessions/aymz/#!/dashboard"
type input "https://macpa.cnf.io/sessions/aymz/#!/dashboard"
click at [262, 200] on input "Open link in new window" at bounding box center [262, 202] width 5 height 5
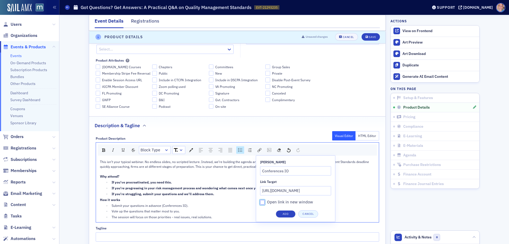
checkbox input "true"
click at [287, 212] on button "Add" at bounding box center [286, 213] width 20 height 7
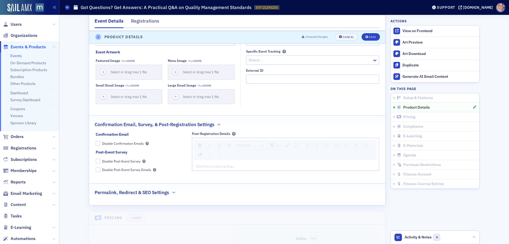
scroll to position [533, 0]
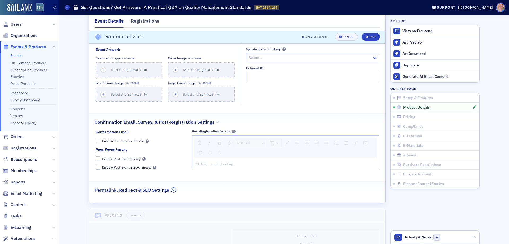
click at [172, 190] on icon "button" at bounding box center [173, 189] width 3 height 3
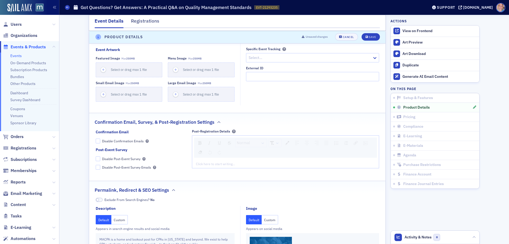
click at [223, 165] on div "rdw-editor" at bounding box center [285, 163] width 179 height 5
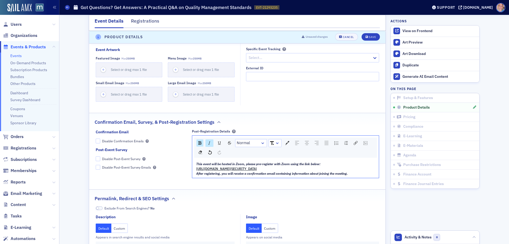
click at [331, 168] on div "https://us06web.zoom.us/j/84165952967?pwd=q6MkJsBbJiiAi3vbsTcGi4abxxqn54.1" at bounding box center [285, 168] width 179 height 5
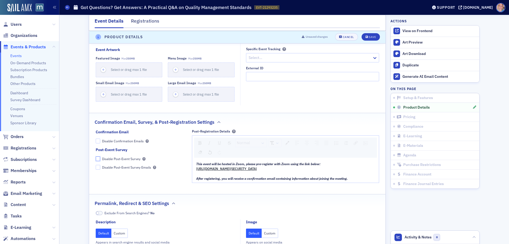
click at [96, 158] on input "Disable Post-Event Survey" at bounding box center [98, 158] width 5 height 5
checkbox input "true"
drag, startPoint x: 329, startPoint y: 169, endPoint x: 186, endPoint y: 169, distance: 142.6
click at [186, 169] on div "Confirmation Email Disable Confirmation Emails Post-Event Survey Disable Post-E…" at bounding box center [237, 157] width 283 height 57
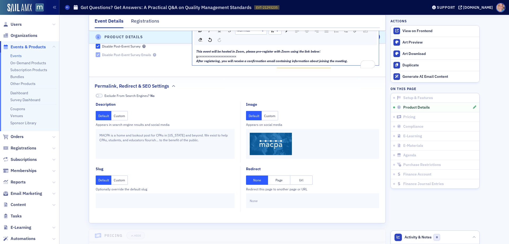
scroll to position [692, 0]
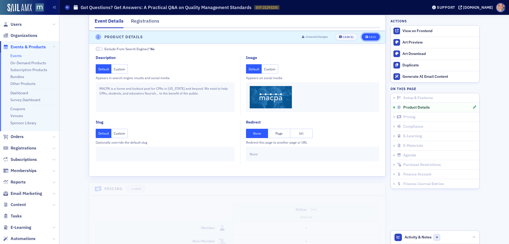
click at [370, 36] on div "Save" at bounding box center [372, 37] width 7 height 3
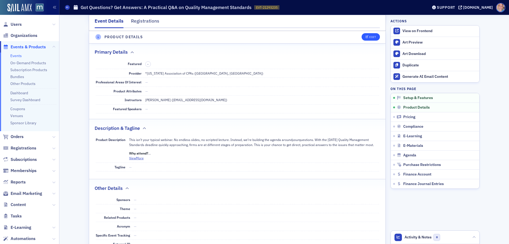
scroll to position [188, 0]
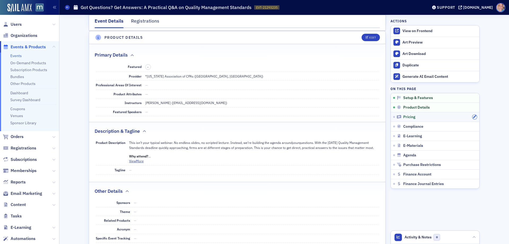
click at [472, 116] on button "button" at bounding box center [474, 117] width 5 height 5
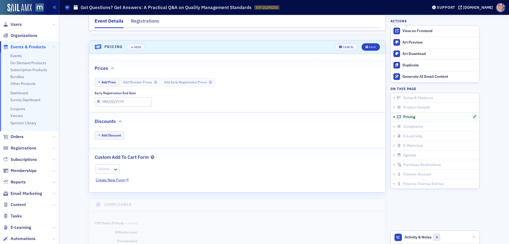
scroll to position [521, 0]
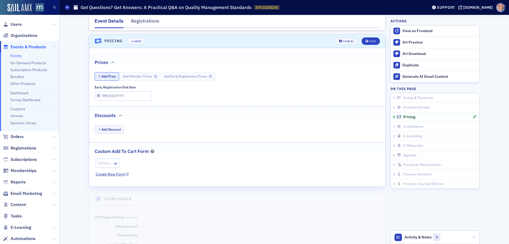
click at [106, 74] on button "Add Price" at bounding box center [107, 76] width 24 height 8
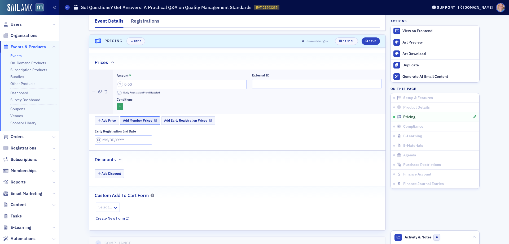
click at [139, 118] on span "Add Member Prices" at bounding box center [140, 120] width 34 height 4
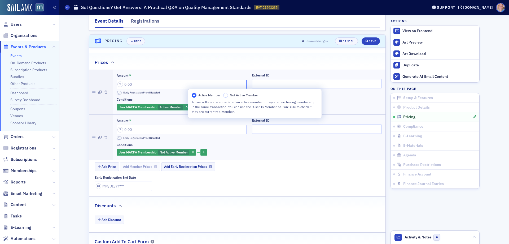
drag, startPoint x: 122, startPoint y: 80, endPoint x: 111, endPoint y: 80, distance: 10.3
click at [113, 80] on div "Amount * Early Registration Price Disabled External ID Conditions User MACPA Me…" at bounding box center [249, 91] width 273 height 45
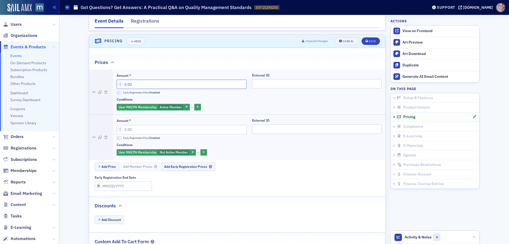
type input "0.00"
drag, startPoint x: 99, startPoint y: 125, endPoint x: 95, endPoint y: 126, distance: 3.6
click at [96, 125] on li "Amount * Early Registration Price Disabled External ID Conditions User MACPA Me…" at bounding box center [237, 136] width 296 height 45
type input "0.00"
click at [371, 40] on div "Save" at bounding box center [372, 41] width 7 height 3
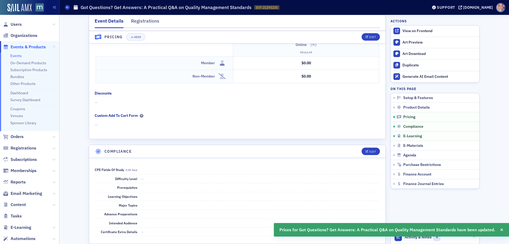
scroll to position [528, 0]
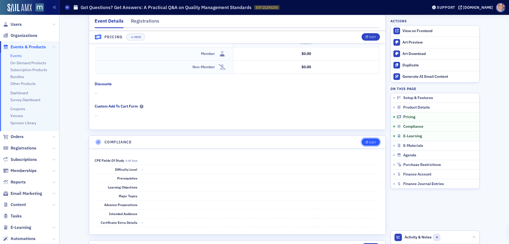
click at [369, 141] on div "Edit" at bounding box center [372, 142] width 7 height 3
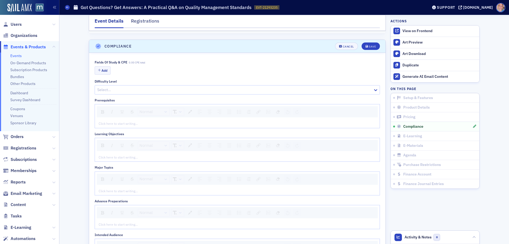
scroll to position [629, 0]
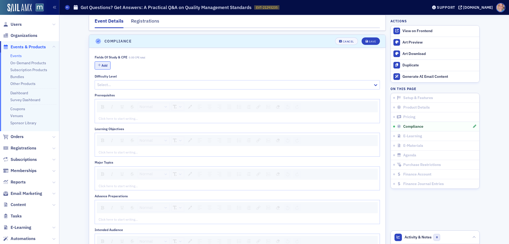
click at [102, 61] on button "Add" at bounding box center [103, 65] width 16 height 8
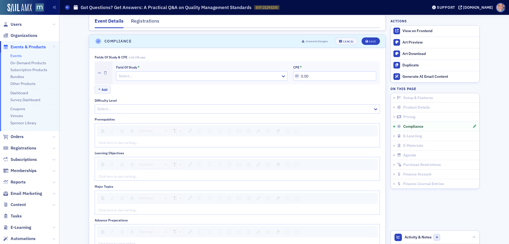
click at [191, 73] on div at bounding box center [199, 76] width 162 height 7
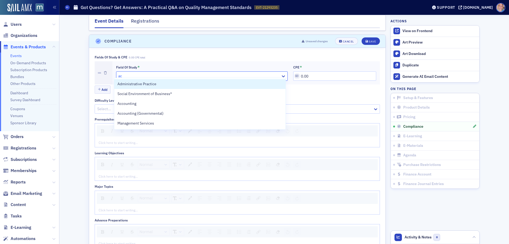
type input "acc"
click at [156, 86] on div "Accounting" at bounding box center [199, 84] width 165 height 6
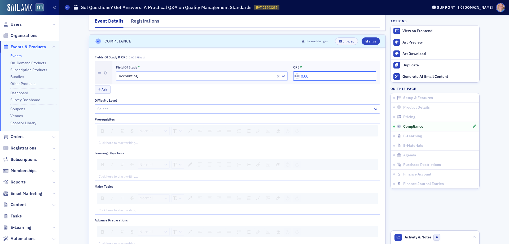
drag, startPoint x: 318, startPoint y: 72, endPoint x: 300, endPoint y: 72, distance: 18.3
click at [300, 72] on input "0.00" at bounding box center [334, 75] width 83 height 9
type input "0.00"
type input "1.50"
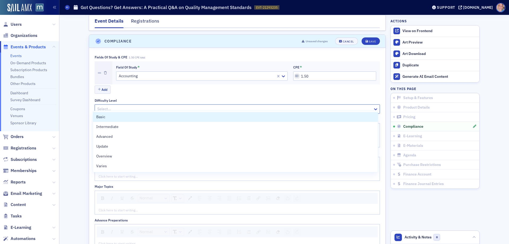
click at [129, 106] on div at bounding box center [235, 109] width 276 height 7
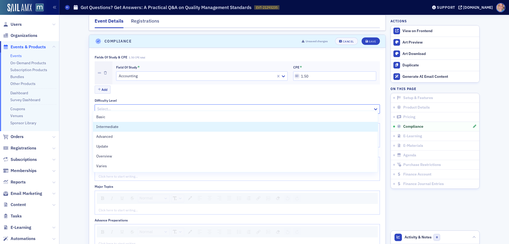
click at [121, 124] on div "Intermediate" at bounding box center [235, 127] width 278 height 6
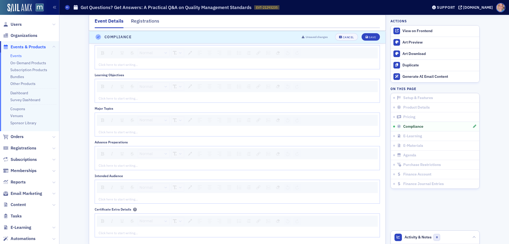
scroll to position [735, 0]
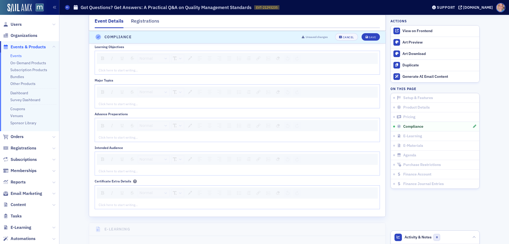
click at [105, 168] on div "rdw-editor" at bounding box center [237, 170] width 277 height 5
click at [121, 135] on div "rdw-editor" at bounding box center [237, 137] width 277 height 5
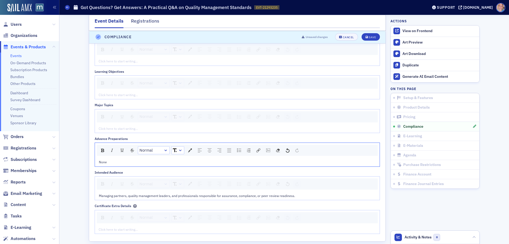
scroll to position [682, 0]
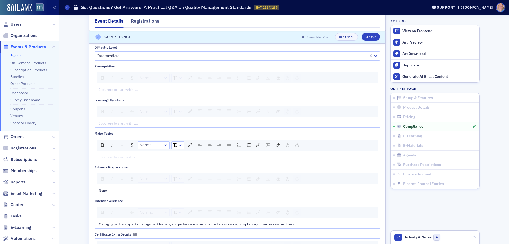
click at [112, 154] on div "rdw-editor" at bounding box center [237, 156] width 277 height 5
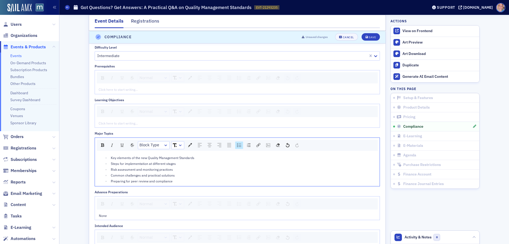
scroll to position [682, 0]
click at [100, 86] on div "rdw-editor" at bounding box center [237, 88] width 277 height 5
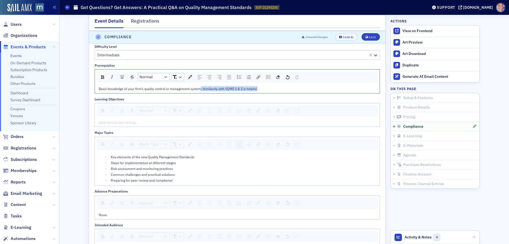
drag, startPoint x: 198, startPoint y: 84, endPoint x: 265, endPoint y: 81, distance: 66.9
click at [265, 84] on div "Basic knowledge of your firm’s quality control or management system; familiarit…" at bounding box center [237, 88] width 285 height 8
click at [369, 38] on div "Save" at bounding box center [372, 37] width 7 height 3
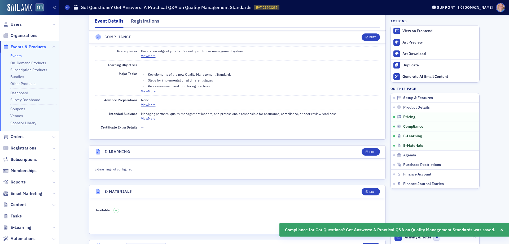
scroll to position [662, 0]
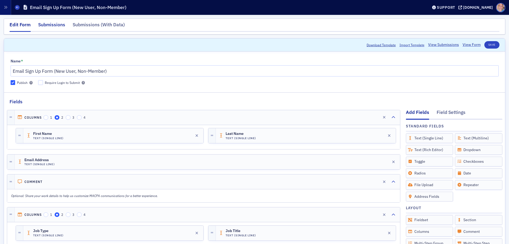
click at [61, 24] on div "Submissions" at bounding box center [51, 26] width 27 height 10
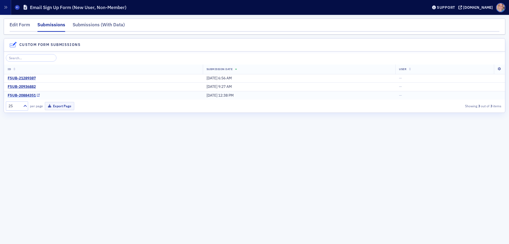
click at [39, 94] on icon at bounding box center [38, 95] width 3 height 3
click at [39, 87] on icon at bounding box center [38, 86] width 3 height 3
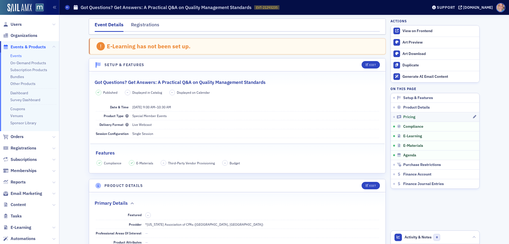
scroll to position [662, 0]
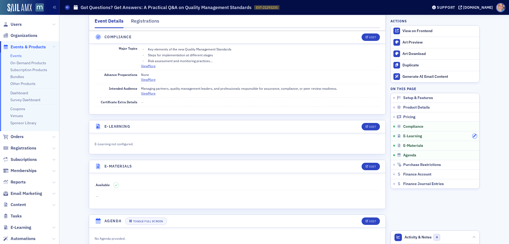
click at [473, 136] on icon "button" at bounding box center [474, 135] width 3 height 3
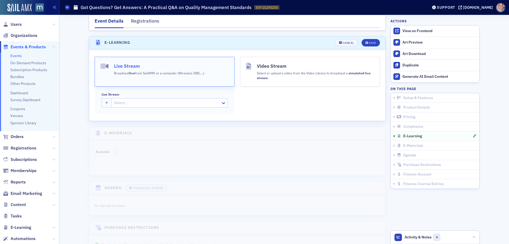
scroll to position [747, 0]
click at [106, 100] on icon "button" at bounding box center [107, 101] width 3 height 3
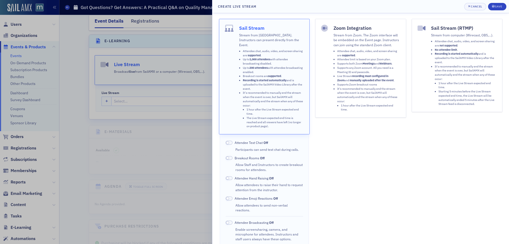
click at [341, 75] on li "Live Stream recording must configured in Zoom and manually uploaded after the e…" at bounding box center [368, 78] width 63 height 8
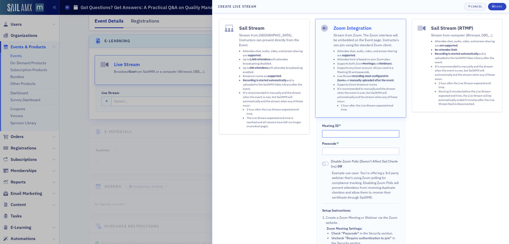
click at [340, 130] on input "Meeting ID *" at bounding box center [360, 133] width 77 height 7
paste input "838 4975 9300"
type input "838 4975 9300"
click at [328, 147] on div "Passcode *" at bounding box center [360, 148] width 77 height 14
click at [328, 151] on input "Passcode *" at bounding box center [360, 150] width 77 height 7
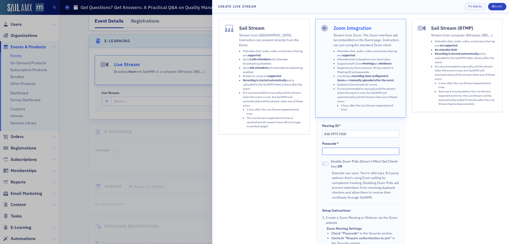
paste input "617274"
type input "617274"
drag, startPoint x: 352, startPoint y: 134, endPoint x: 292, endPoint y: 135, distance: 59.4
click at [292, 135] on div "Sail Stream Stream from SailAMX. Instructors can present directly from the Even…" at bounding box center [361, 166] width 284 height 295
drag, startPoint x: 346, startPoint y: 155, endPoint x: 335, endPoint y: 154, distance: 11.2
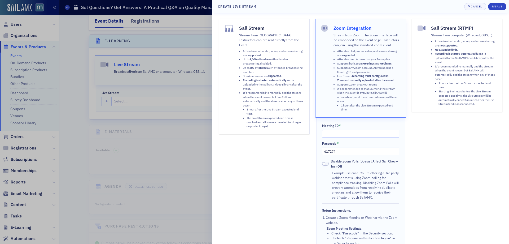
click at [332, 155] on div "Meeting ID * Passcode * 617274 Disable Zoom Polls (Doesn't Affect Sail Check-In…" at bounding box center [360, 215] width 89 height 196
drag, startPoint x: 340, startPoint y: 151, endPoint x: 309, endPoint y: 151, distance: 31.0
click at [310, 151] on div "Sail Stream Stream from SailAMX. Instructors can present directly from the Even…" at bounding box center [361, 166] width 284 height 295
click at [468, 6] on button "Cancel" at bounding box center [475, 6] width 22 height 7
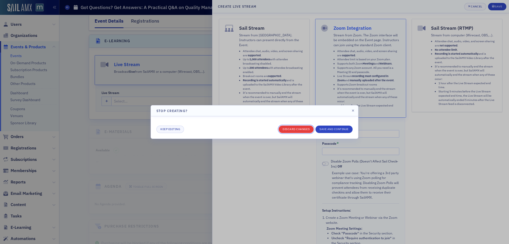
click at [296, 128] on button "Discard changes" at bounding box center [296, 128] width 35 height 7
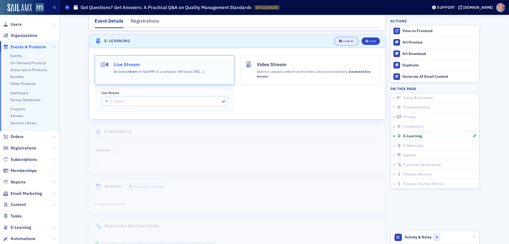
click at [339, 40] on icon "button" at bounding box center [340, 41] width 3 height 3
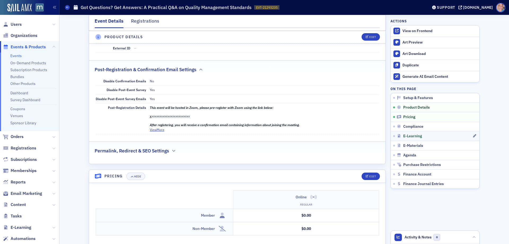
scroll to position [323, 0]
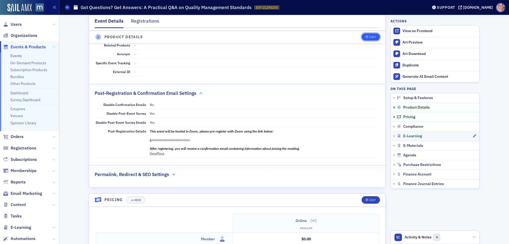
click at [372, 34] on button "Edit" at bounding box center [371, 36] width 18 height 7
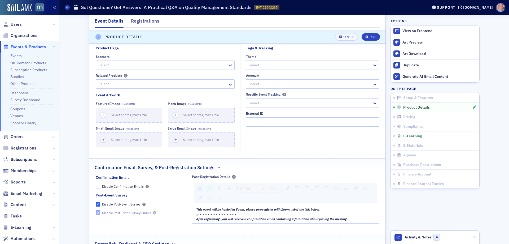
scroll to position [493, 0]
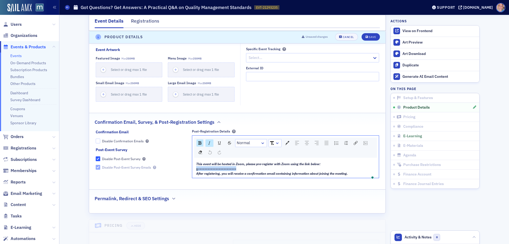
drag, startPoint x: 243, startPoint y: 169, endPoint x: 191, endPoint y: 169, distance: 52.2
click at [192, 169] on div "This event will be hosted in Zoom, please pre-register with Zoom using the link…" at bounding box center [285, 168] width 187 height 18
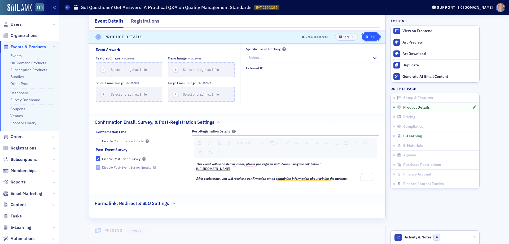
click at [370, 36] on div "Save" at bounding box center [372, 37] width 7 height 3
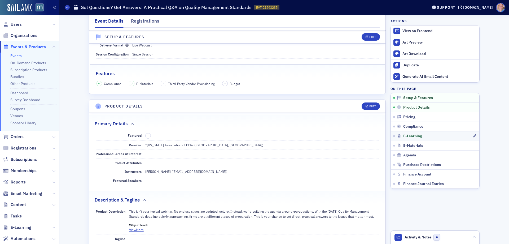
scroll to position [80, 0]
click at [419, 31] on div "View on Frontend" at bounding box center [439, 31] width 74 height 5
click at [369, 107] on div "Edit" at bounding box center [372, 105] width 7 height 3
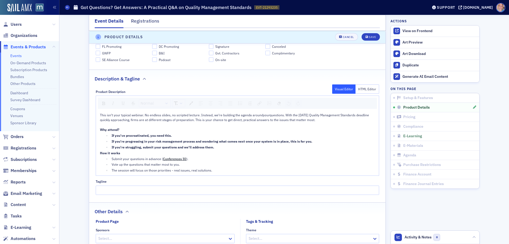
scroll to position [307, 0]
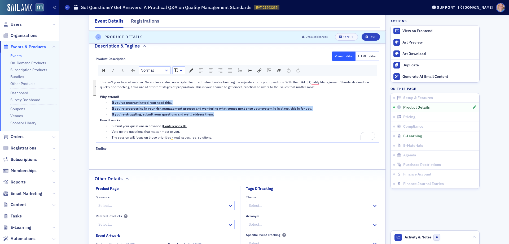
drag, startPoint x: 121, startPoint y: 112, endPoint x: 103, endPoint y: 101, distance: 21.3
click at [103, 101] on ul "If you’ve procrastinated, you need this. If you’re progressing in your risk man…" at bounding box center [237, 108] width 275 height 16
click at [103, 71] on img "rdw-inline-control" at bounding box center [103, 70] width 3 height 3
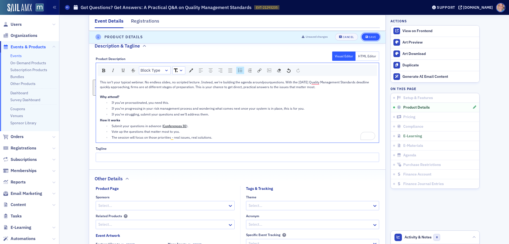
click at [372, 36] on div "Save" at bounding box center [372, 37] width 7 height 3
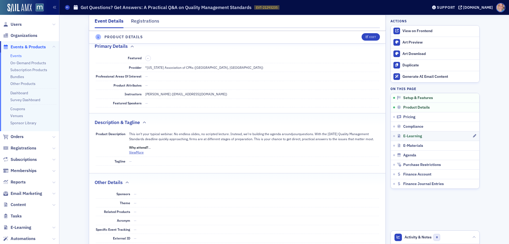
scroll to position [148, 0]
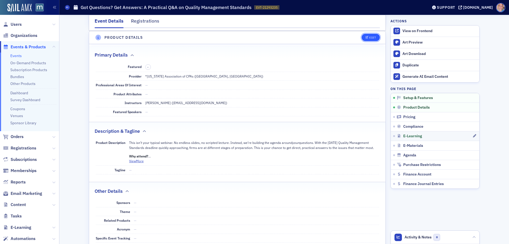
click at [369, 38] on div "Edit" at bounding box center [372, 37] width 7 height 3
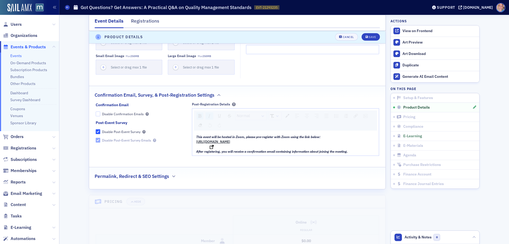
scroll to position [599, 0]
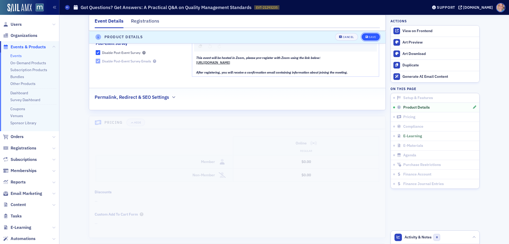
click at [371, 36] on div "Save" at bounding box center [372, 37] width 7 height 3
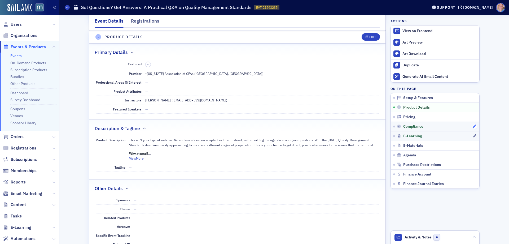
scroll to position [148, 0]
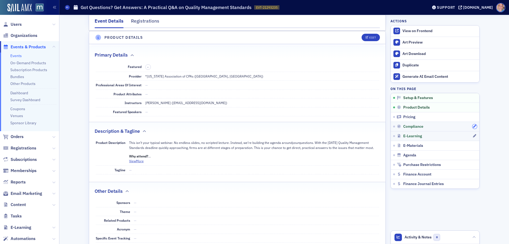
click at [473, 126] on icon "button" at bounding box center [474, 126] width 3 height 3
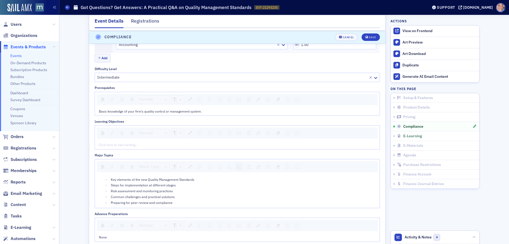
scroll to position [688, 0]
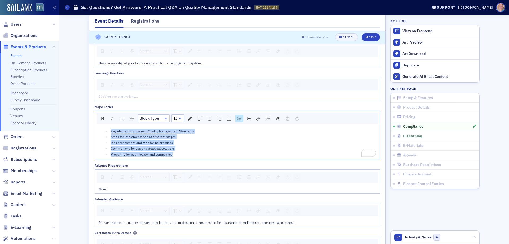
drag, startPoint x: 176, startPoint y: 152, endPoint x: 96, endPoint y: 126, distance: 84.1
click at [96, 126] on div "Key elements of the new Quality Management Standards Steps for implementation a…" at bounding box center [237, 143] width 285 height 34
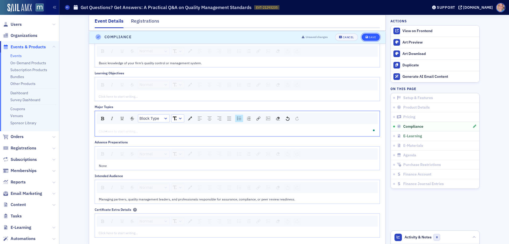
click at [372, 38] on div "Save" at bounding box center [372, 37] width 7 height 3
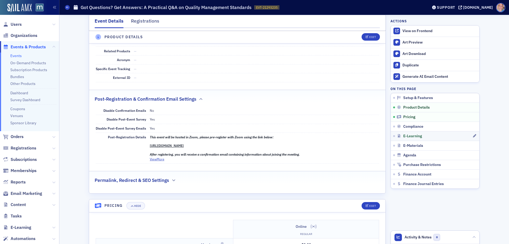
scroll to position [238, 0]
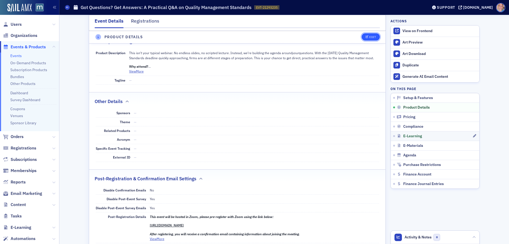
click at [370, 38] on div "Edit" at bounding box center [372, 37] width 7 height 3
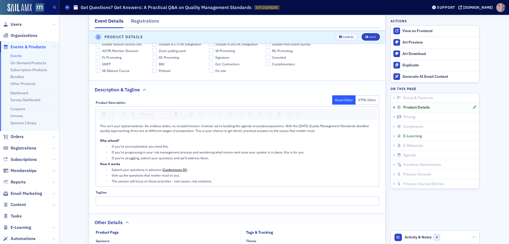
scroll to position [307, 0]
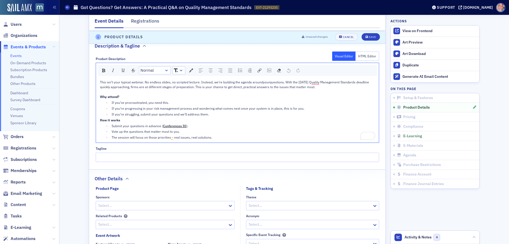
drag, startPoint x: 135, startPoint y: 125, endPoint x: 105, endPoint y: 126, distance: 30.0
click at [110, 126] on li "Submit your questions in advance ( Conferences IO )." at bounding box center [242, 125] width 265 height 5
click at [102, 72] on img "rdw-inline-control" at bounding box center [103, 70] width 3 height 3
click at [370, 34] on button "Save" at bounding box center [371, 36] width 18 height 7
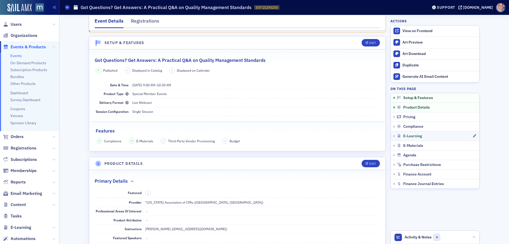
scroll to position [0, 0]
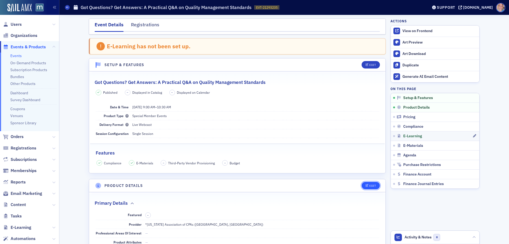
click at [369, 186] on div "Edit" at bounding box center [372, 185] width 7 height 3
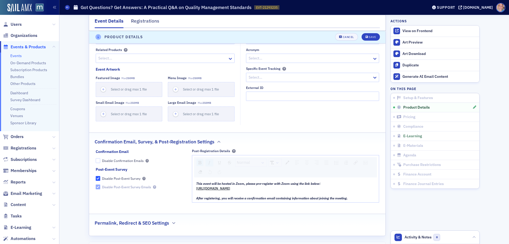
scroll to position [519, 0]
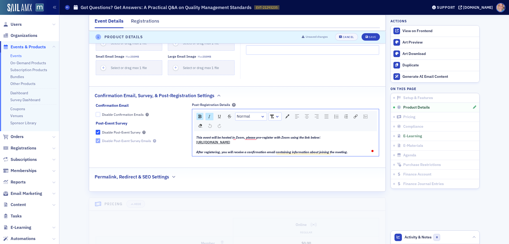
drag, startPoint x: 312, startPoint y: 142, endPoint x: 191, endPoint y: 141, distance: 121.7
click at [192, 141] on div "This event will be hosted in Zoom, please pre-register with Zoom using the link…" at bounding box center [285, 144] width 187 height 23
click at [366, 35] on button "Save" at bounding box center [371, 36] width 18 height 7
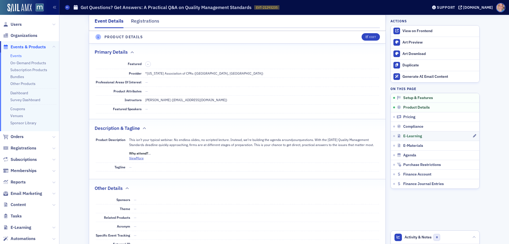
scroll to position [148, 0]
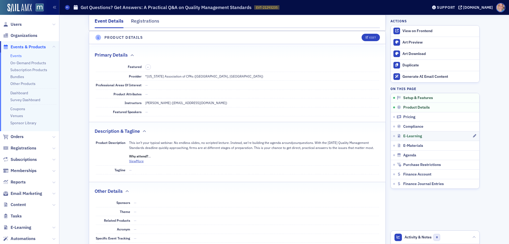
click at [16, 56] on link "Events" at bounding box center [15, 55] width 11 height 5
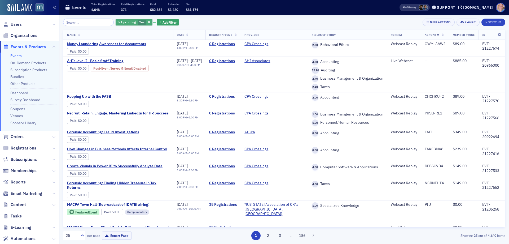
click at [138, 21] on span "Yes" at bounding box center [142, 22] width 8 height 5
click at [169, 22] on input "No" at bounding box center [167, 22] width 5 height 5
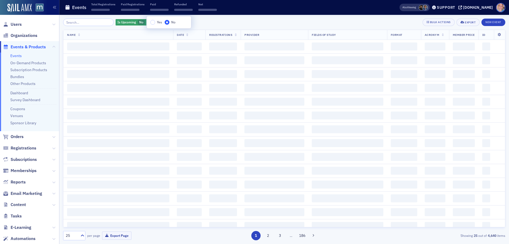
click at [207, 20] on div "Is Upcoming No Add Filter Bulk Actions Export New Event" at bounding box center [284, 22] width 442 height 7
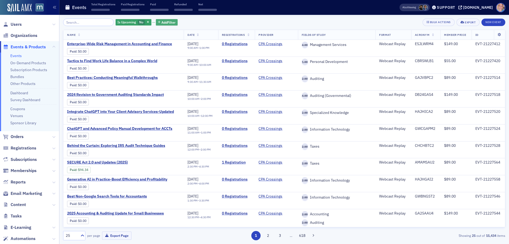
click at [158, 23] on icon "button" at bounding box center [159, 22] width 2 height 3
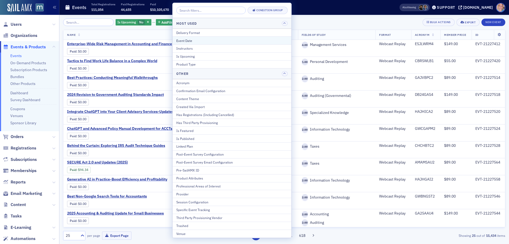
click at [196, 41] on div "Event Date" at bounding box center [231, 40] width 111 height 5
select select "8"
select select "2025"
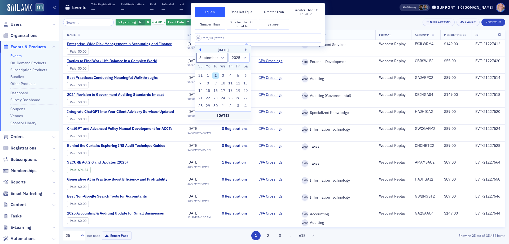
click at [200, 49] on button "Previous Month" at bounding box center [199, 49] width 3 height 3
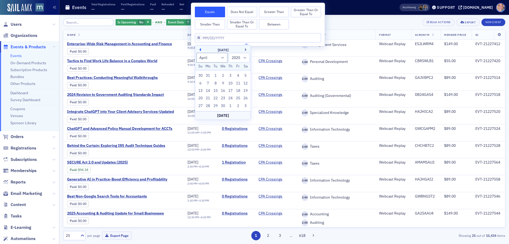
click at [200, 49] on button "Previous Month" at bounding box center [199, 49] width 3 height 3
select select "11"
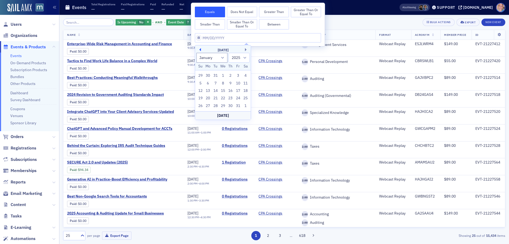
select select "2024"
click at [216, 85] on div "10" at bounding box center [215, 83] width 6 height 6
type input "12/10/2024"
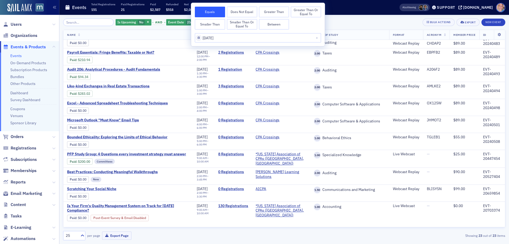
scroll to position [240, 0]
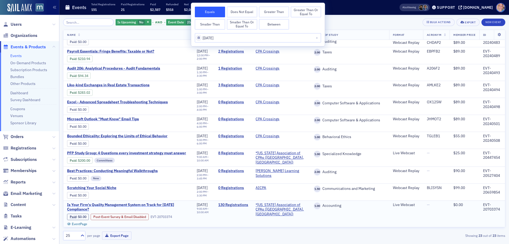
click at [104, 203] on span "Is Your Firm's Quality Management System on Track for December 2025 Compliance?" at bounding box center [128, 206] width 122 height 9
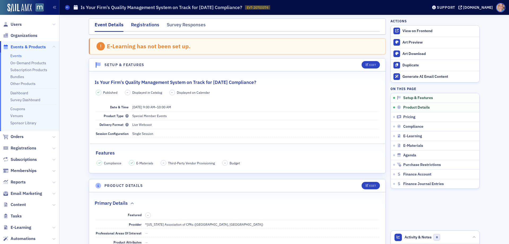
click at [146, 25] on div "Registrations" at bounding box center [145, 26] width 28 height 10
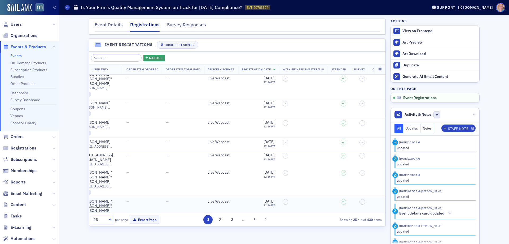
scroll to position [270, 44]
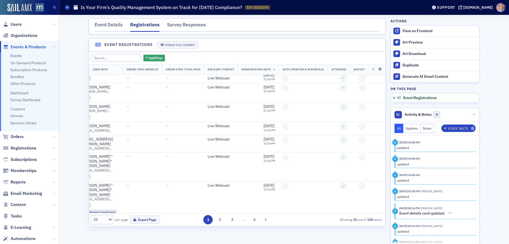
click at [105, 222] on div "25" at bounding box center [98, 219] width 15 height 7
click at [101, 196] on span "250" at bounding box center [97, 197] width 6 height 6
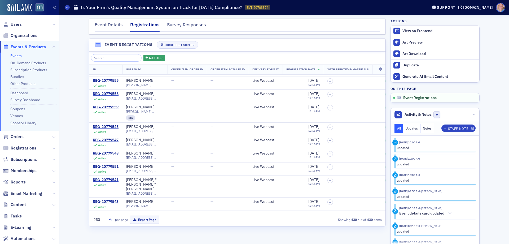
scroll to position [1280, 0]
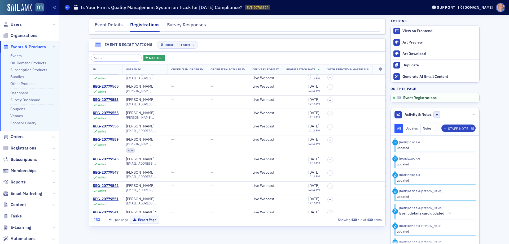
click at [68, 7] on icon at bounding box center [67, 7] width 2 height 2
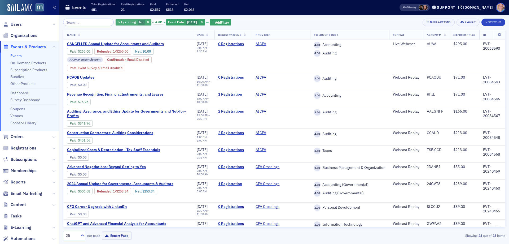
click at [139, 24] on span "No" at bounding box center [141, 22] width 4 height 4
click at [153, 23] on input "Yes" at bounding box center [151, 22] width 5 height 5
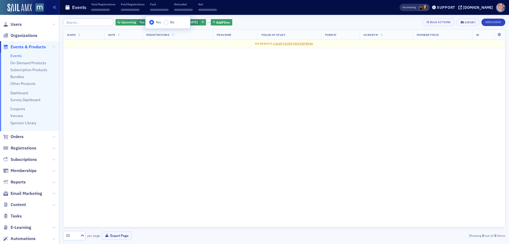
click at [255, 20] on div "Is Upcoming Yes and Event Date 12/10/2024 Add Filter Bulk Actions Export New Ev…" at bounding box center [284, 22] width 442 height 7
click at [188, 23] on span "12/10/2024" at bounding box center [193, 22] width 10 height 4
select select "11"
select select "2024"
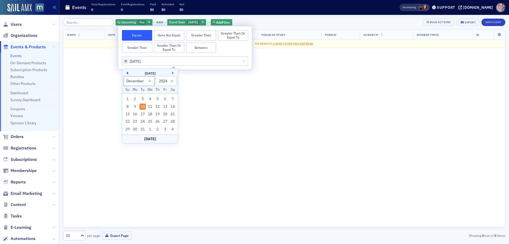
click at [126, 72] on button "Previous Month" at bounding box center [126, 72] width 3 height 3
select select "9"
click at [142, 121] on div "22" at bounding box center [142, 121] width 6 height 6
type input "10/22/2024"
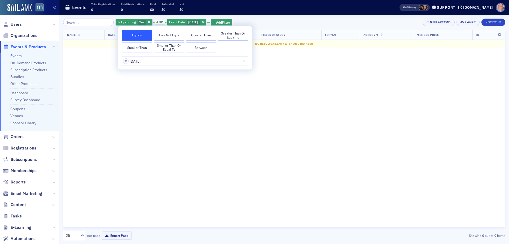
click at [294, 15] on div "Is Upcoming Yes and Event Date 10/22/2024 Add Filter Bulk Actions Export New Ev…" at bounding box center [284, 129] width 442 height 229
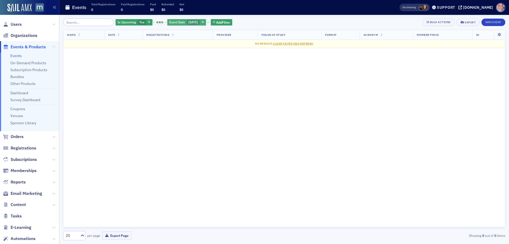
click at [188, 23] on span "10/22/2024" at bounding box center [193, 22] width 10 height 4
select select "9"
select select "2024"
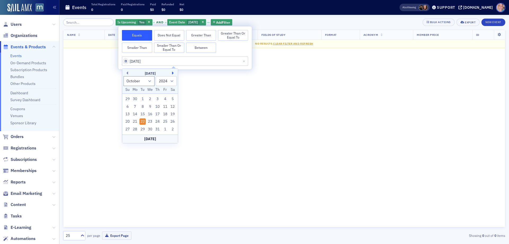
click at [174, 73] on button "Next Month" at bounding box center [173, 72] width 3 height 3
select select "0"
select select "2025"
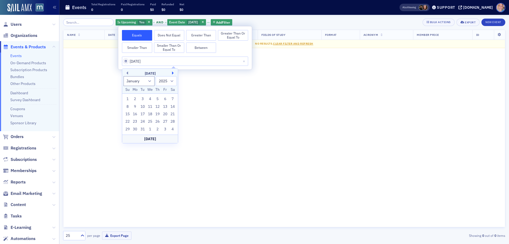
click at [174, 73] on button "Next Month" at bounding box center [173, 72] width 3 height 3
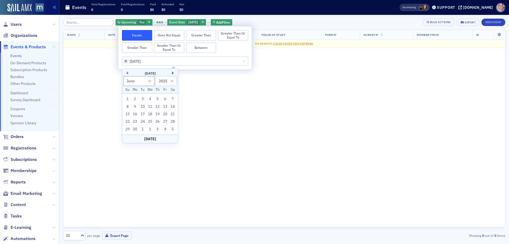
click at [174, 73] on button "Next Month" at bounding box center [173, 72] width 3 height 3
select select "9"
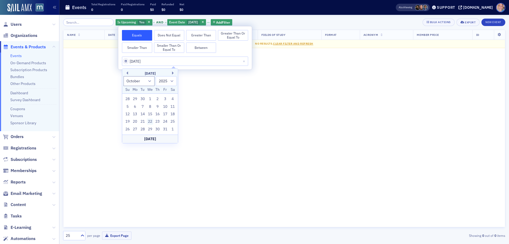
click at [149, 121] on div "22" at bounding box center [150, 121] width 6 height 6
type input "10/22/2025"
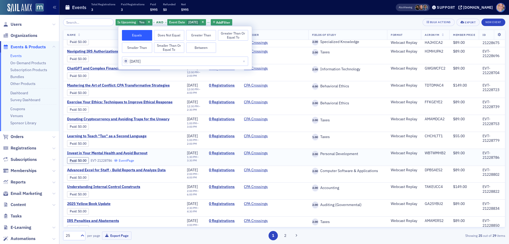
scroll to position [245, 0]
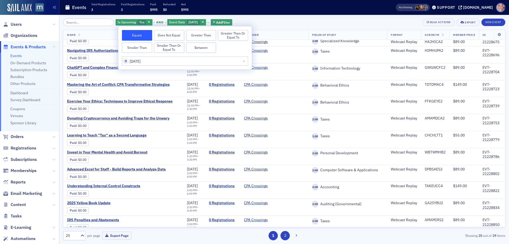
click at [285, 234] on button "2" at bounding box center [284, 235] width 9 height 9
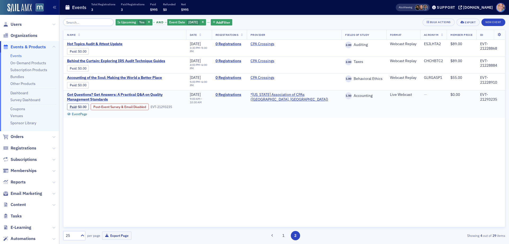
click at [78, 97] on span "Got Questions? Get Answers: A Practical Q&A on Quality Management Standards" at bounding box center [124, 96] width 115 height 9
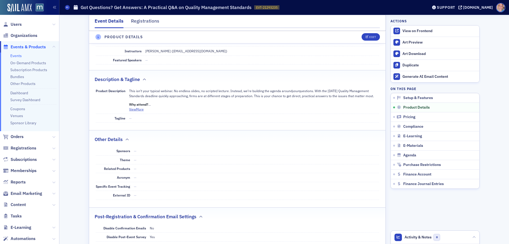
scroll to position [159, 0]
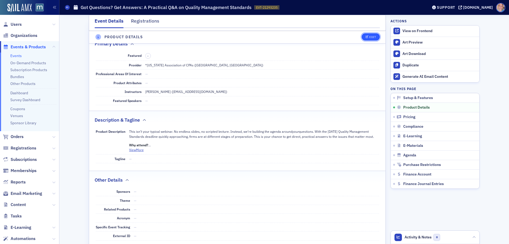
click at [366, 36] on icon "button" at bounding box center [367, 37] width 3 height 3
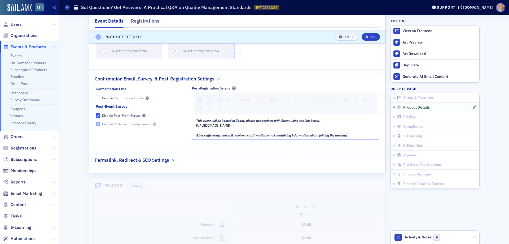
scroll to position [572, 0]
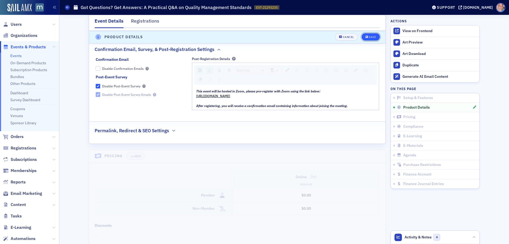
click at [371, 36] on div "Save" at bounding box center [372, 37] width 7 height 3
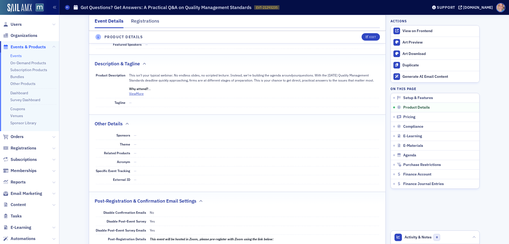
scroll to position [148, 0]
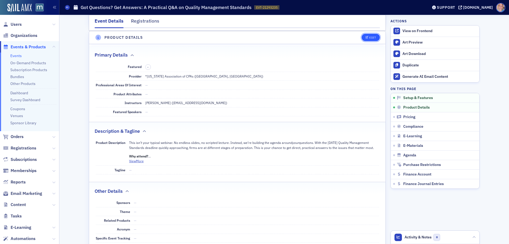
click at [369, 37] on div "Edit" at bounding box center [372, 37] width 7 height 3
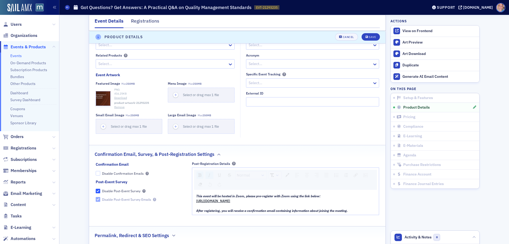
scroll to position [546, 0]
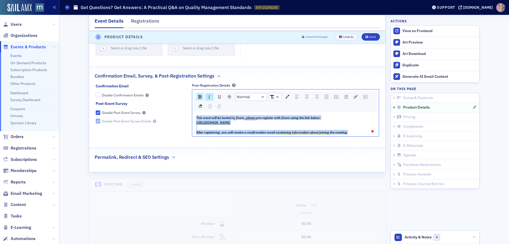
drag, startPoint x: 356, startPoint y: 132, endPoint x: 191, endPoint y: 111, distance: 166.0
click at [192, 111] on div "Normal This event will be hosted in Zoom, please pre-register with Zoom using t…" at bounding box center [285, 113] width 187 height 48
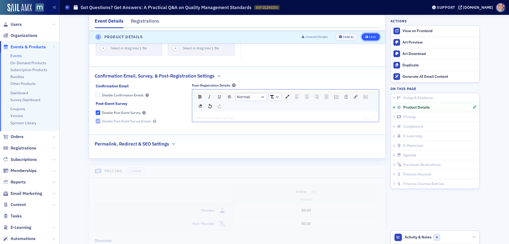
click at [369, 37] on div "Save" at bounding box center [372, 37] width 7 height 3
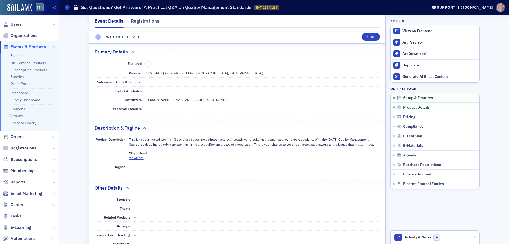
scroll to position [148, 0]
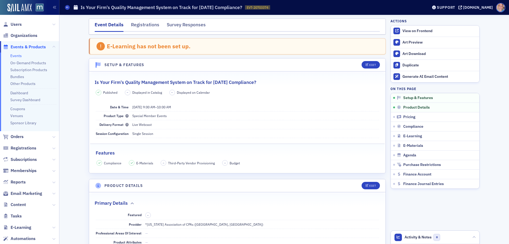
scroll to position [68, 0]
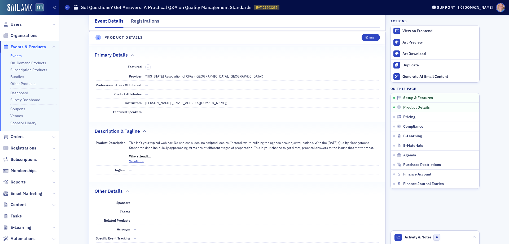
click at [21, 55] on link "Events" at bounding box center [15, 55] width 11 height 5
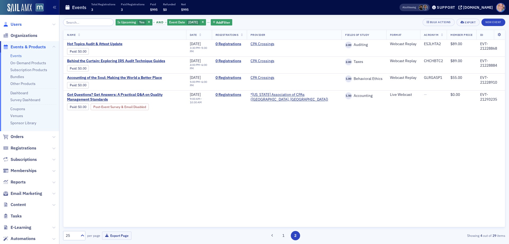
click at [21, 23] on span "Users" at bounding box center [16, 24] width 11 height 6
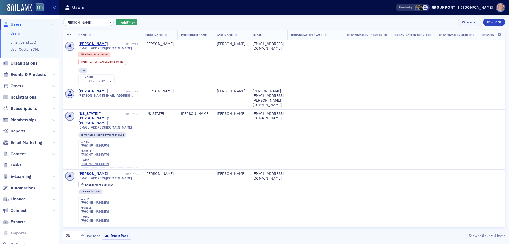
type input "[PERSON_NAME]"
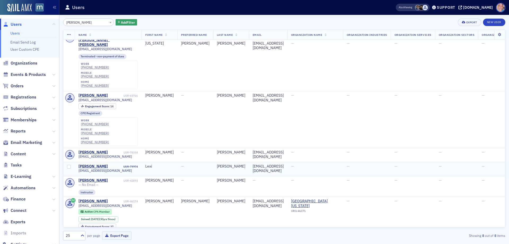
scroll to position [25, 0]
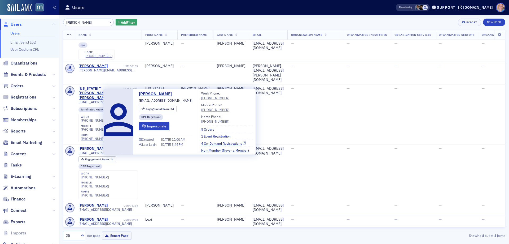
click at [222, 143] on link "4 On-Demand Registrations" at bounding box center [223, 143] width 45 height 5
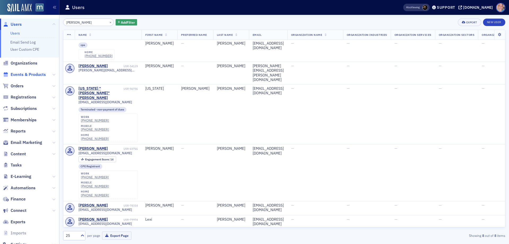
click at [20, 73] on span "Events & Products" at bounding box center [28, 75] width 35 height 6
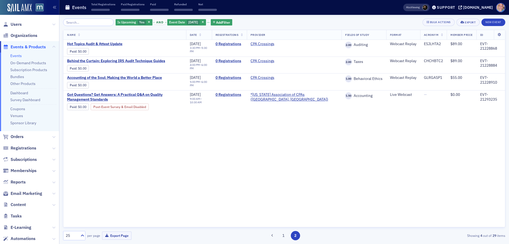
click at [78, 22] on input "search" at bounding box center [88, 22] width 51 height 7
click at [204, 21] on icon "button" at bounding box center [203, 22] width 2 height 3
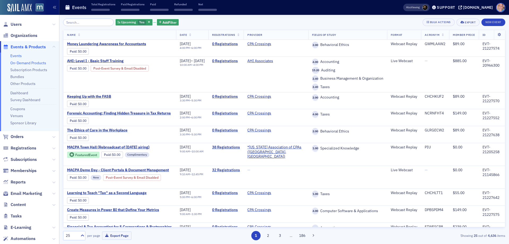
click at [32, 62] on link "On-Demand Products" at bounding box center [28, 62] width 36 height 5
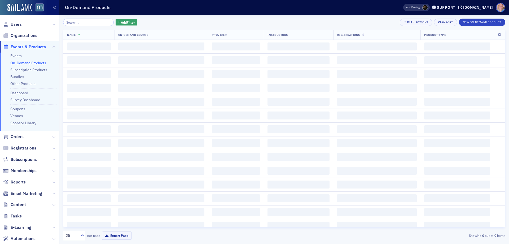
click at [84, 23] on input "search" at bounding box center [88, 22] width 51 height 7
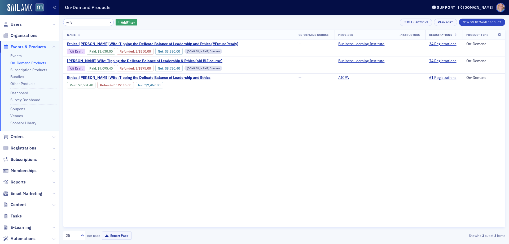
type input "wife"
click at [15, 24] on span "Users" at bounding box center [16, 24] width 11 height 6
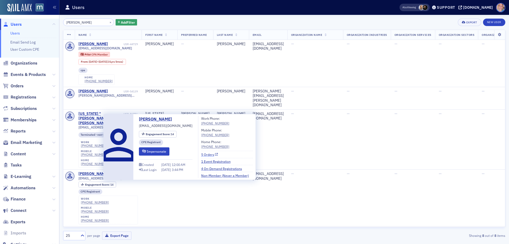
click at [209, 155] on link "5 Orders" at bounding box center [209, 154] width 17 height 5
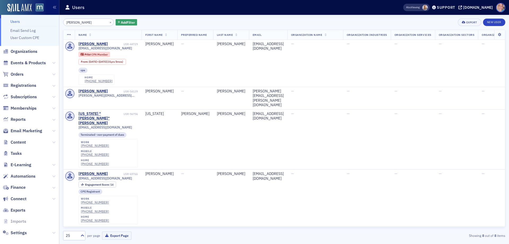
scroll to position [17, 0]
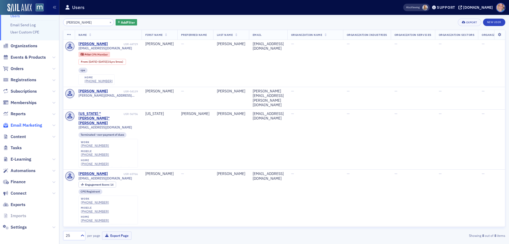
click at [24, 124] on span "Email Marketing" at bounding box center [27, 125] width 32 height 6
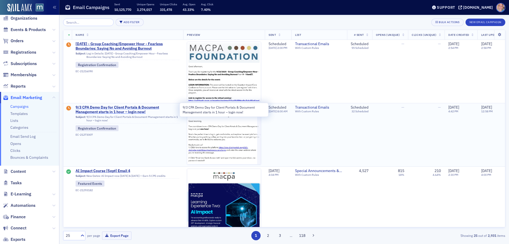
click at [111, 111] on span "9/3 CPA Demo Day for Client Portals & Document Management starts in 1 hour – lo…" at bounding box center [128, 109] width 104 height 9
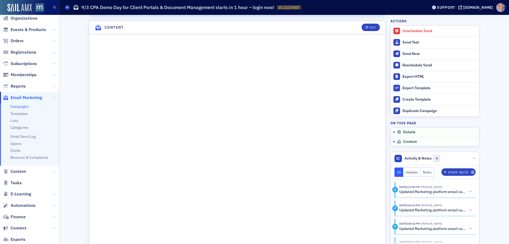
scroll to position [292, 0]
click at [22, 29] on span "Events & Products" at bounding box center [28, 30] width 35 height 6
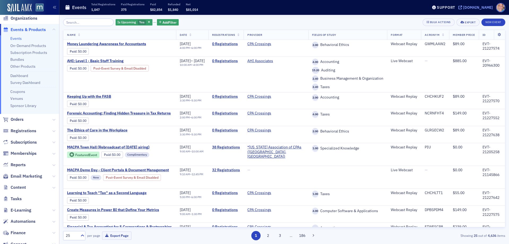
click at [473, 8] on div "[DOMAIN_NAME]" at bounding box center [478, 7] width 30 height 5
click at [86, 22] on input "search" at bounding box center [88, 22] width 51 height 7
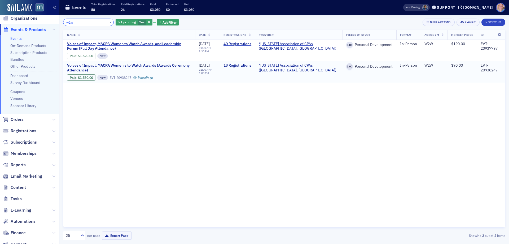
type input "w2w"
click at [251, 65] on link "18 Registrations" at bounding box center [237, 65] width 28 height 5
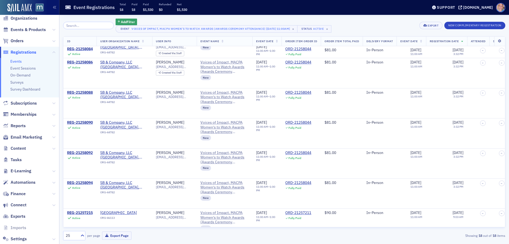
scroll to position [258, 0]
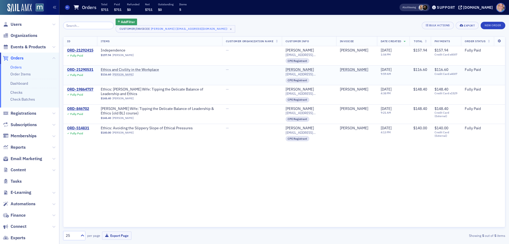
click at [87, 69] on div "ORD-21290531" at bounding box center [80, 69] width 26 height 5
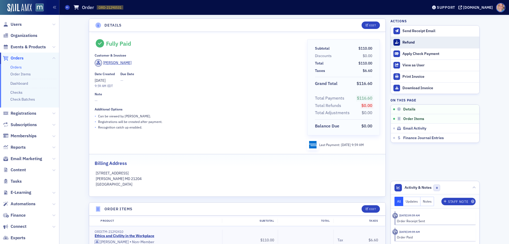
click at [404, 44] on div "Refund" at bounding box center [439, 42] width 74 height 5
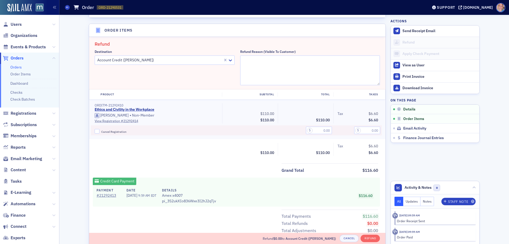
scroll to position [185, 0]
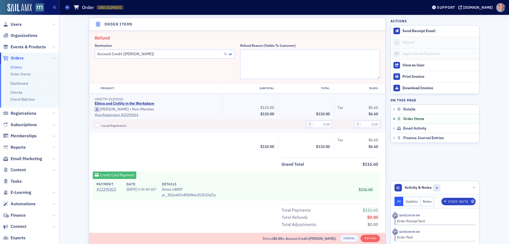
click at [189, 58] on div "Account Credit (Carol Coughlin)" at bounding box center [159, 54] width 128 height 8
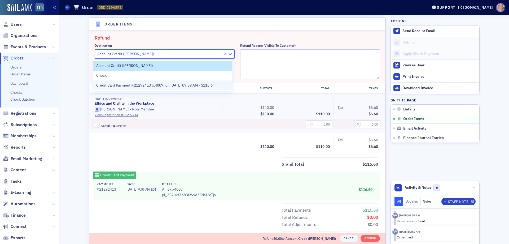
click at [161, 86] on span "Credit Card Payment #21292413 (x4007) on 9/2/2025 09:59 AM - $116.6" at bounding box center [154, 85] width 116 height 6
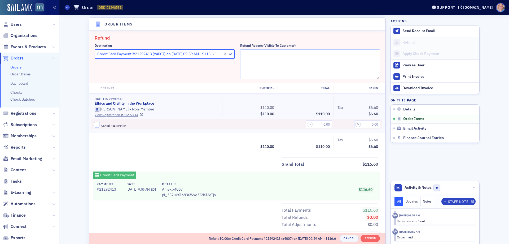
click at [95, 126] on input "Cancel Registration" at bounding box center [97, 125] width 5 height 5
checkbox input "true"
click at [316, 125] on input "text" at bounding box center [319, 123] width 26 height 7
type input "110.00"
click at [364, 124] on input "text" at bounding box center [367, 123] width 26 height 7
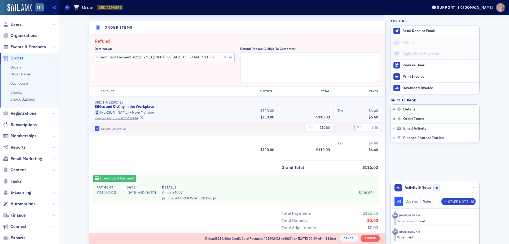
scroll to position [158, 0]
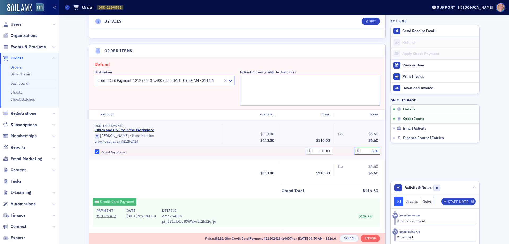
type input "6.60"
click at [265, 87] on textarea "Refund Reason (Visible to Customer)" at bounding box center [310, 91] width 140 height 30
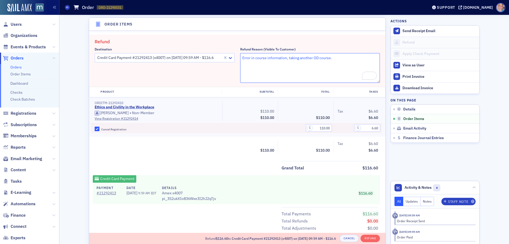
scroll to position [211, 0]
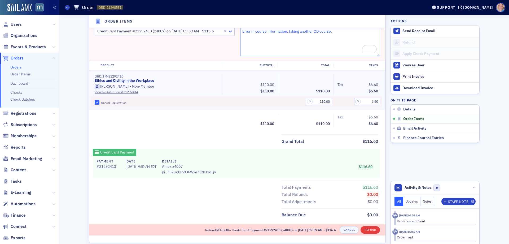
type textarea "Error in course information, taking another OD course."
click at [370, 229] on button "Refund" at bounding box center [370, 229] width 19 height 7
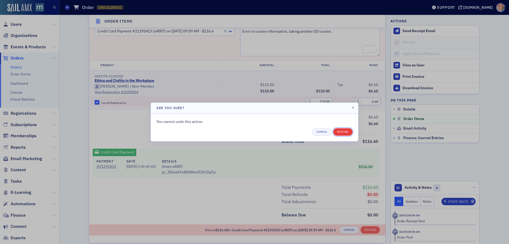
click at [343, 133] on button "Refund" at bounding box center [342, 131] width 19 height 7
